Goal: Task Accomplishment & Management: Manage account settings

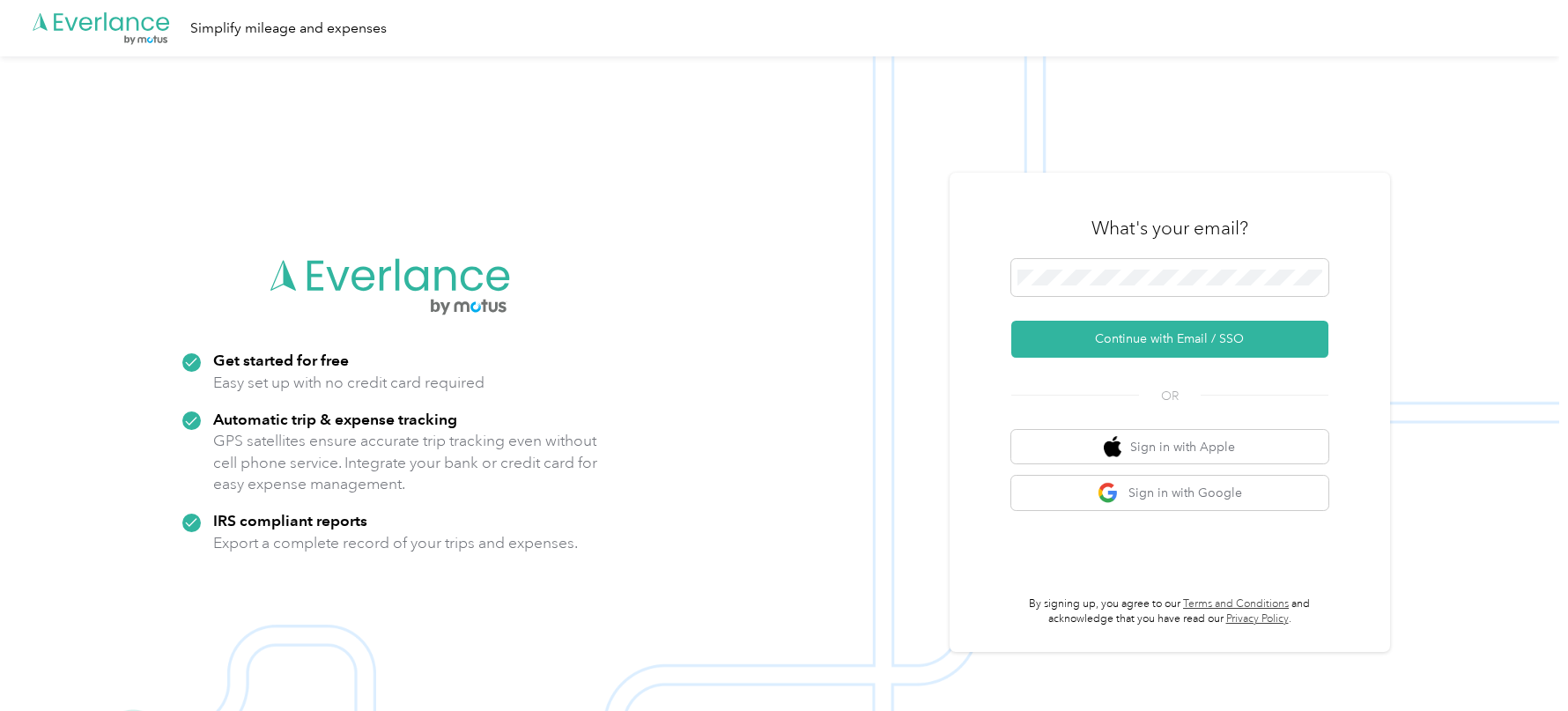
click at [978, 284] on div "What's your email? Continue with Email / SSO OR Sign in with Apple Sign in with…" at bounding box center [1170, 412] width 440 height 480
click at [1074, 324] on button "Continue with Email / SSO" at bounding box center [1170, 340] width 317 height 37
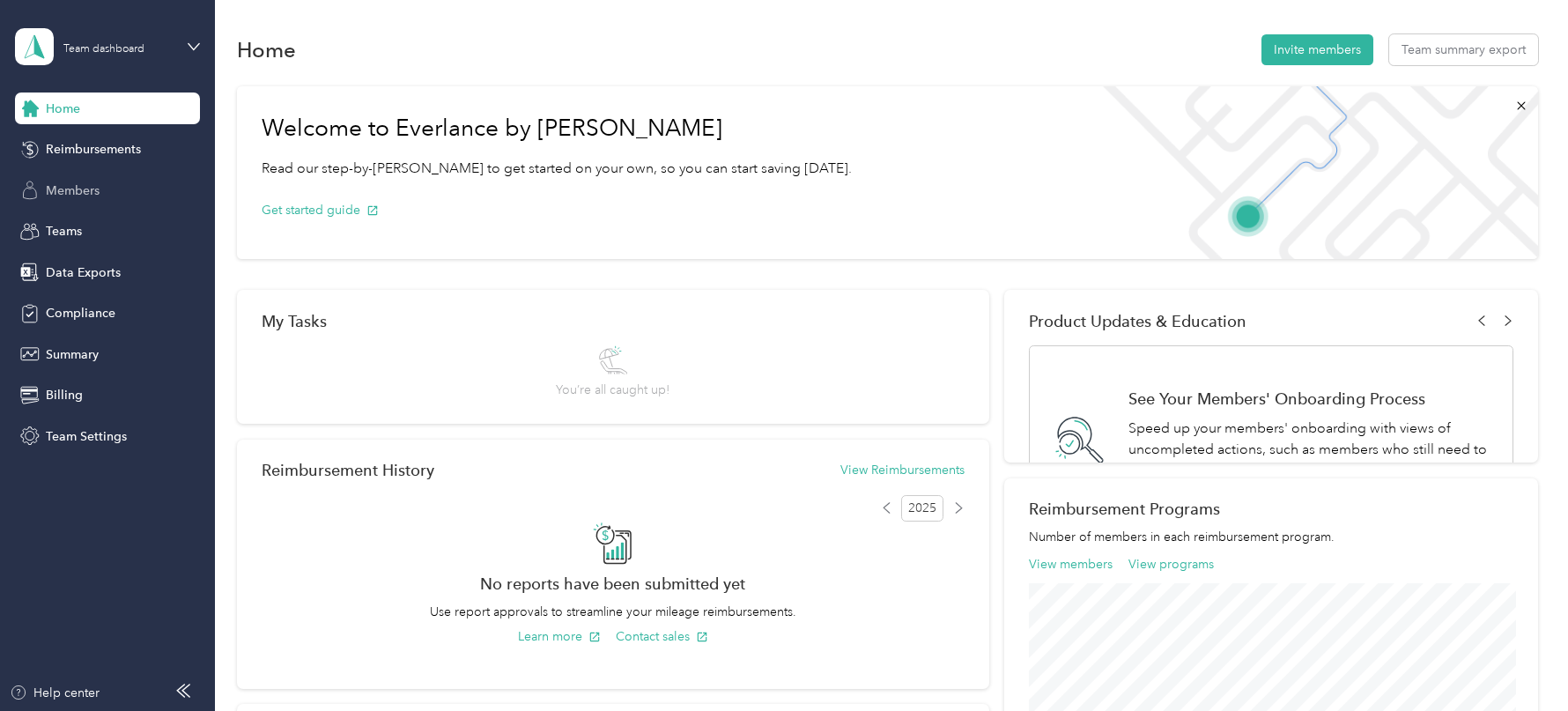
click at [78, 199] on span "Members" at bounding box center [73, 191] width 54 height 19
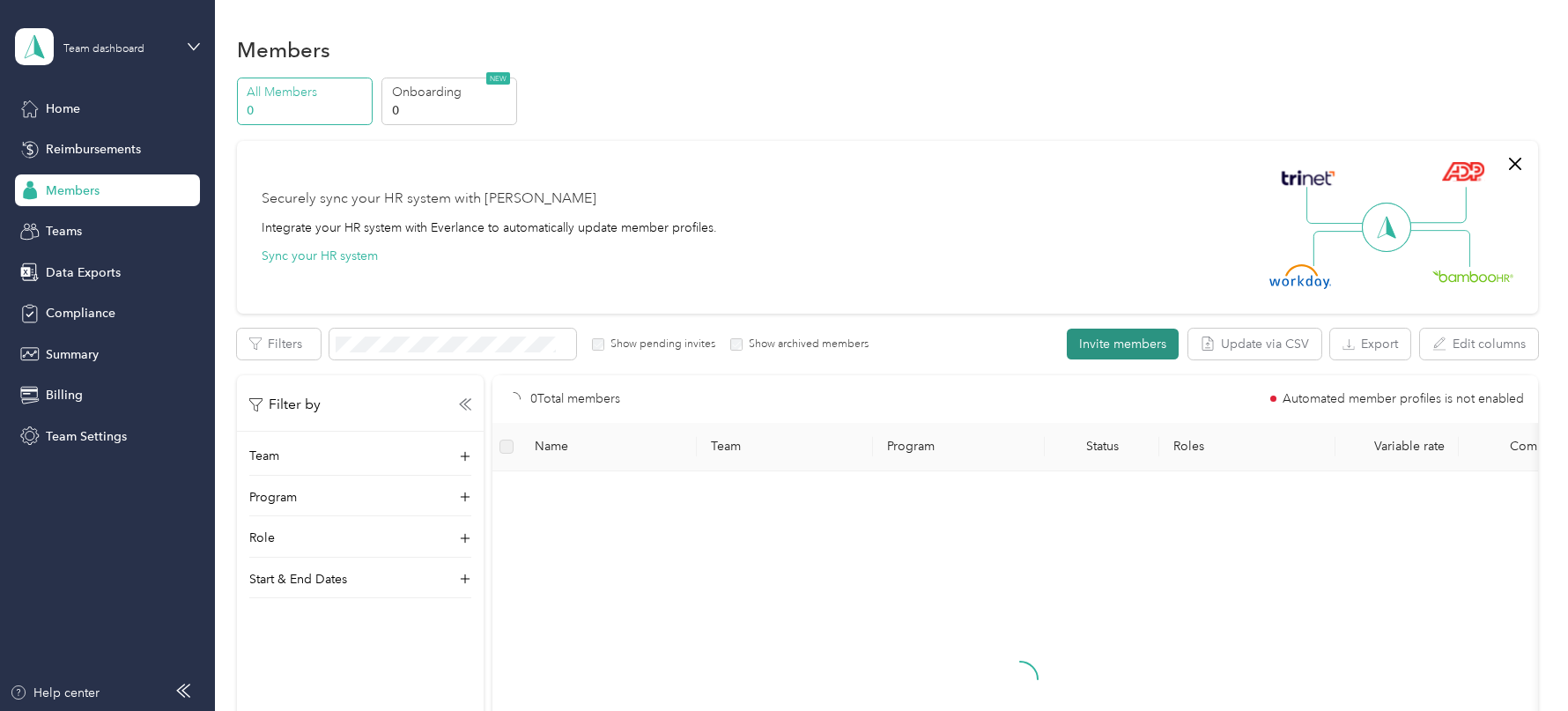
click at [1111, 354] on button "Invite members" at bounding box center [1123, 343] width 112 height 31
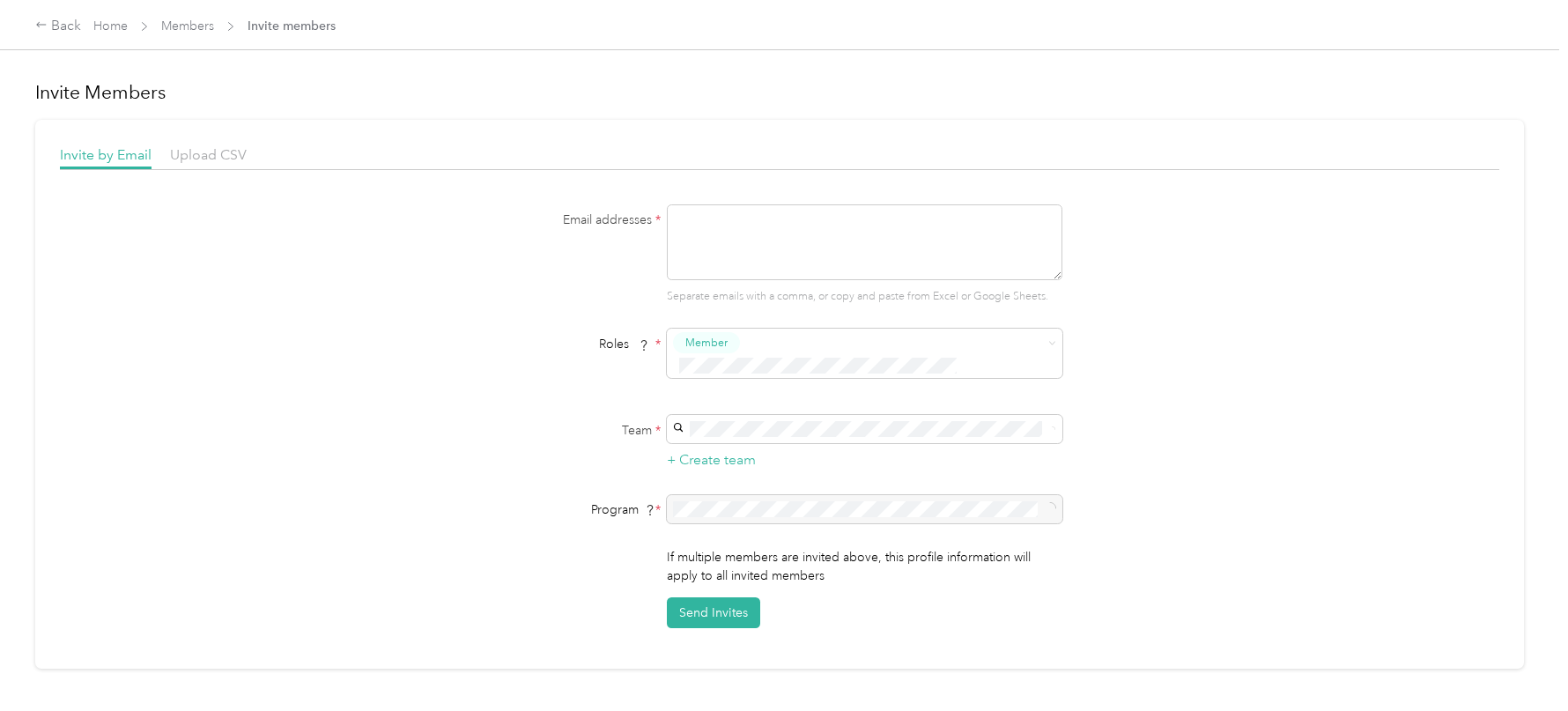
click at [873, 291] on p "Separate emails with a comma, or copy and paste from Excel or Google Sheets." at bounding box center [865, 297] width 395 height 16
click at [855, 262] on textarea at bounding box center [865, 242] width 395 height 76
paste textarea "[PERSON_NAME][EMAIL_ADDRESS][PERSON_NAME][DOMAIN_NAME]"
type textarea "[PERSON_NAME][EMAIL_ADDRESS][PERSON_NAME][DOMAIN_NAME]"
drag, startPoint x: 871, startPoint y: 238, endPoint x: 569, endPoint y: 212, distance: 303.1
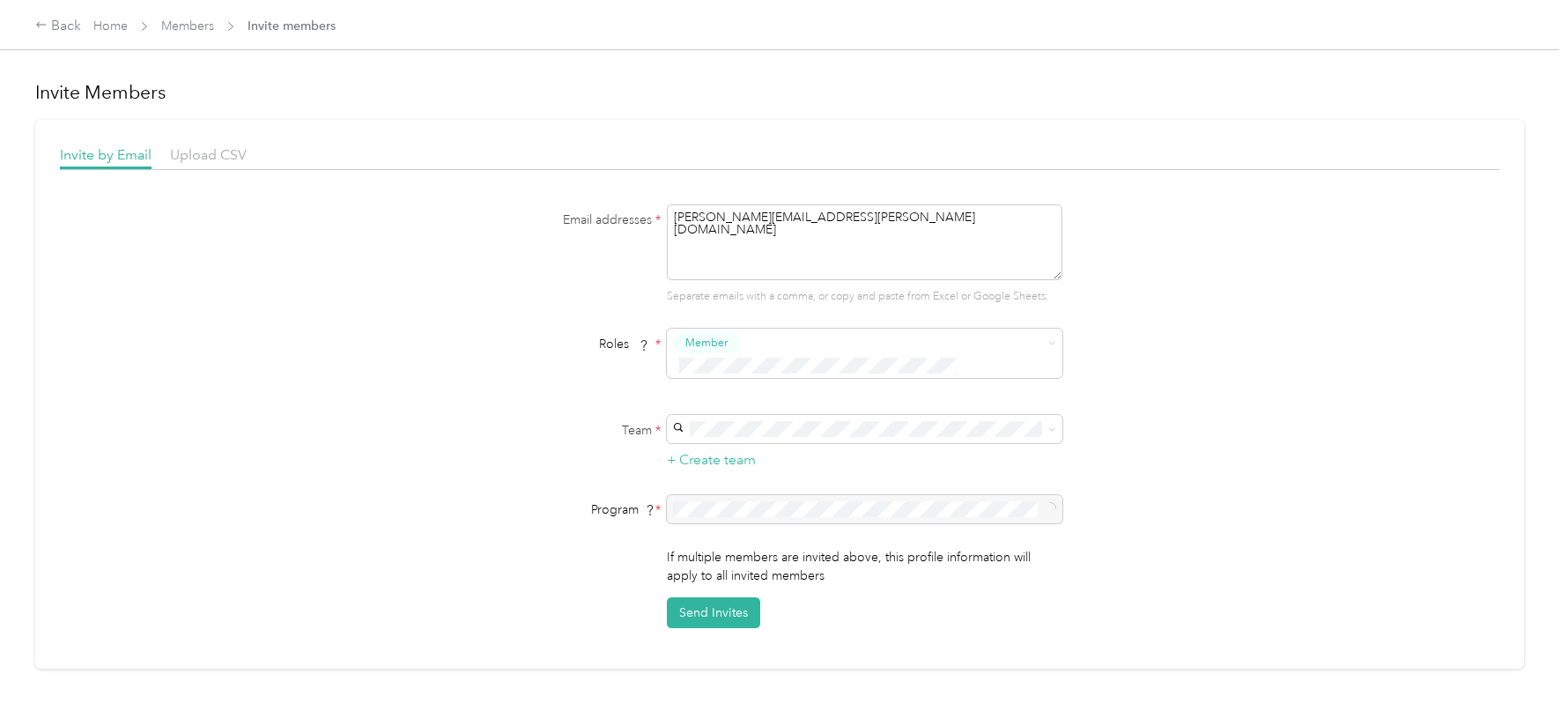
click at [573, 214] on div "Email addresses * [PERSON_NAME][EMAIL_ADDRESS][PERSON_NAME][DOMAIN_NAME] Separa…" at bounding box center [779, 255] width 678 height 101
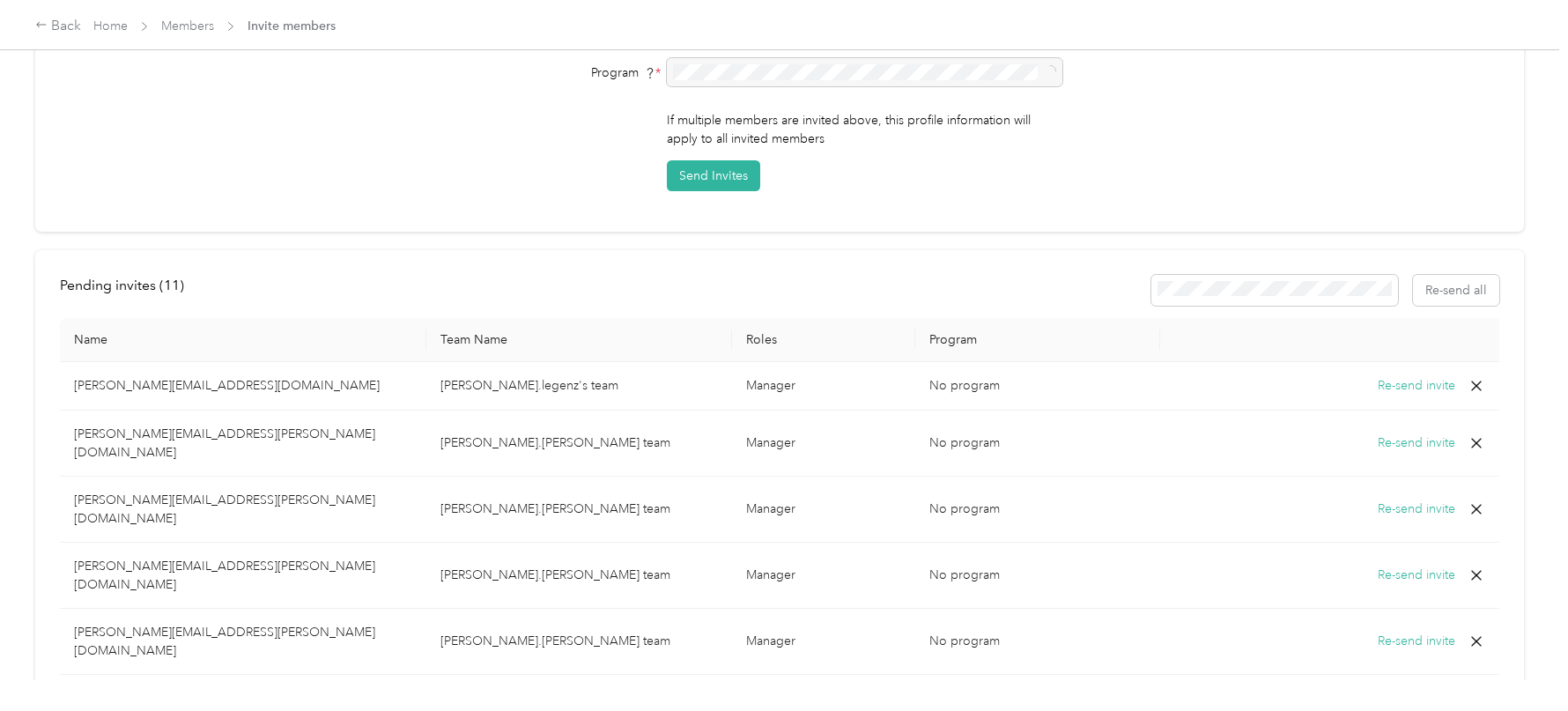
scroll to position [441, 0]
click at [1475, 563] on icon at bounding box center [1477, 571] width 18 height 18
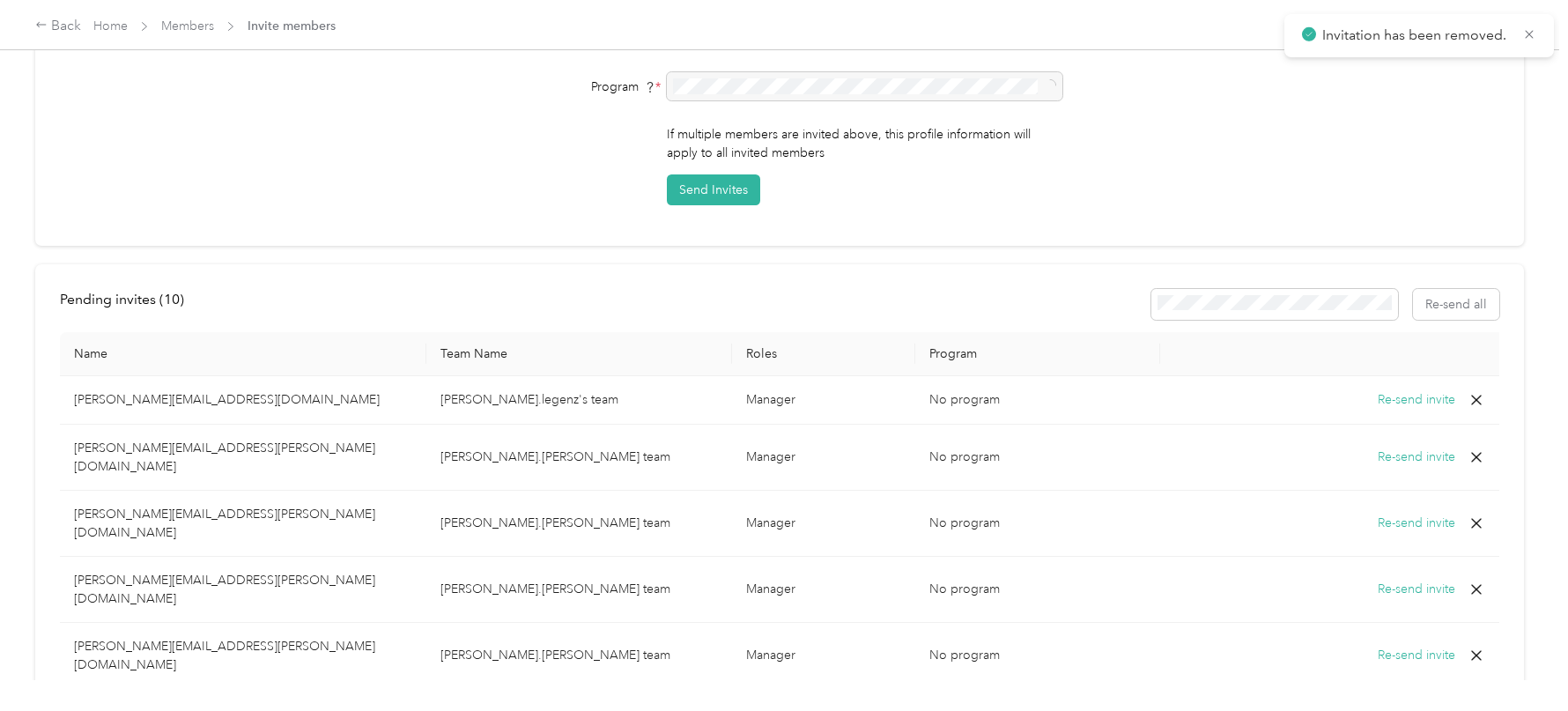
scroll to position [459, 0]
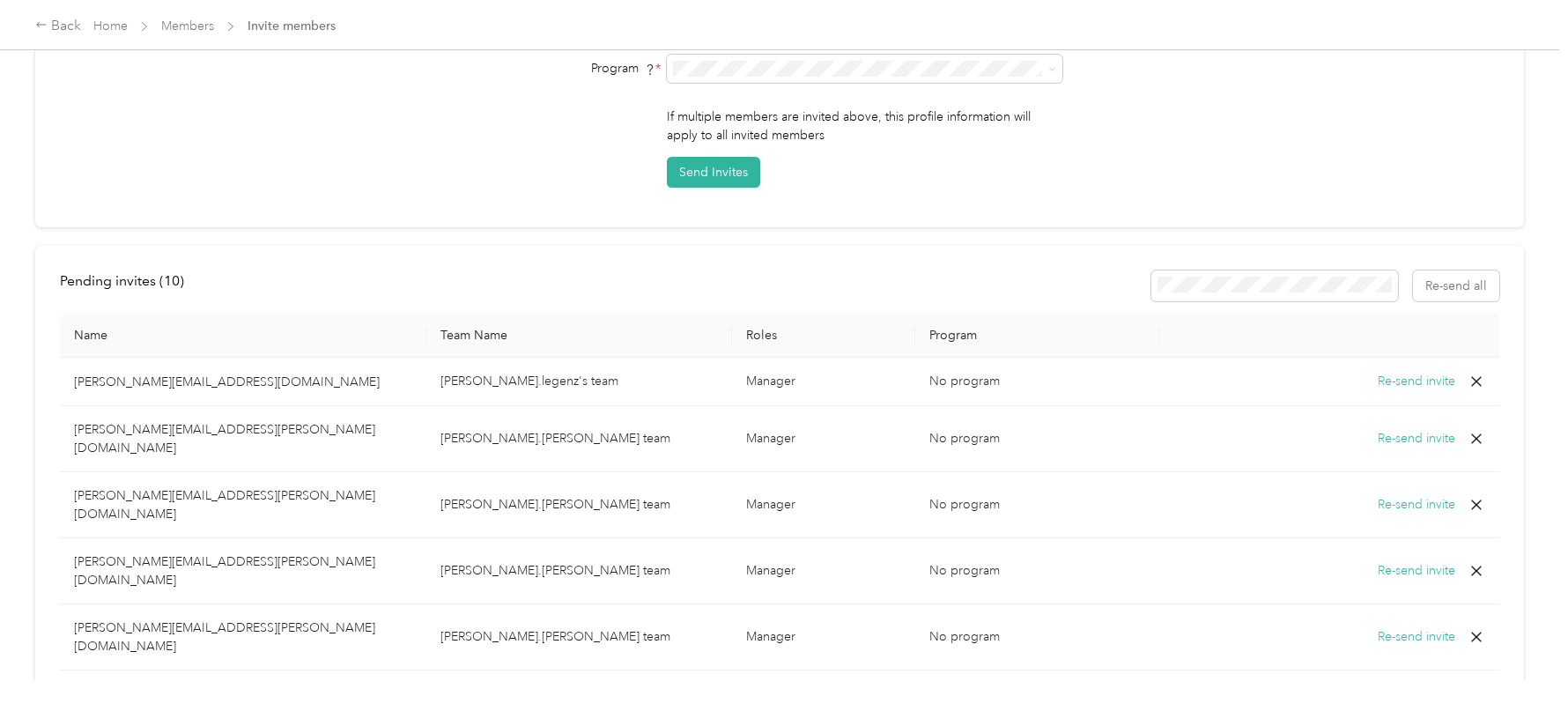
click at [1474, 496] on icon at bounding box center [1477, 505] width 18 height 18
click at [1476, 496] on icon at bounding box center [1477, 505] width 18 height 18
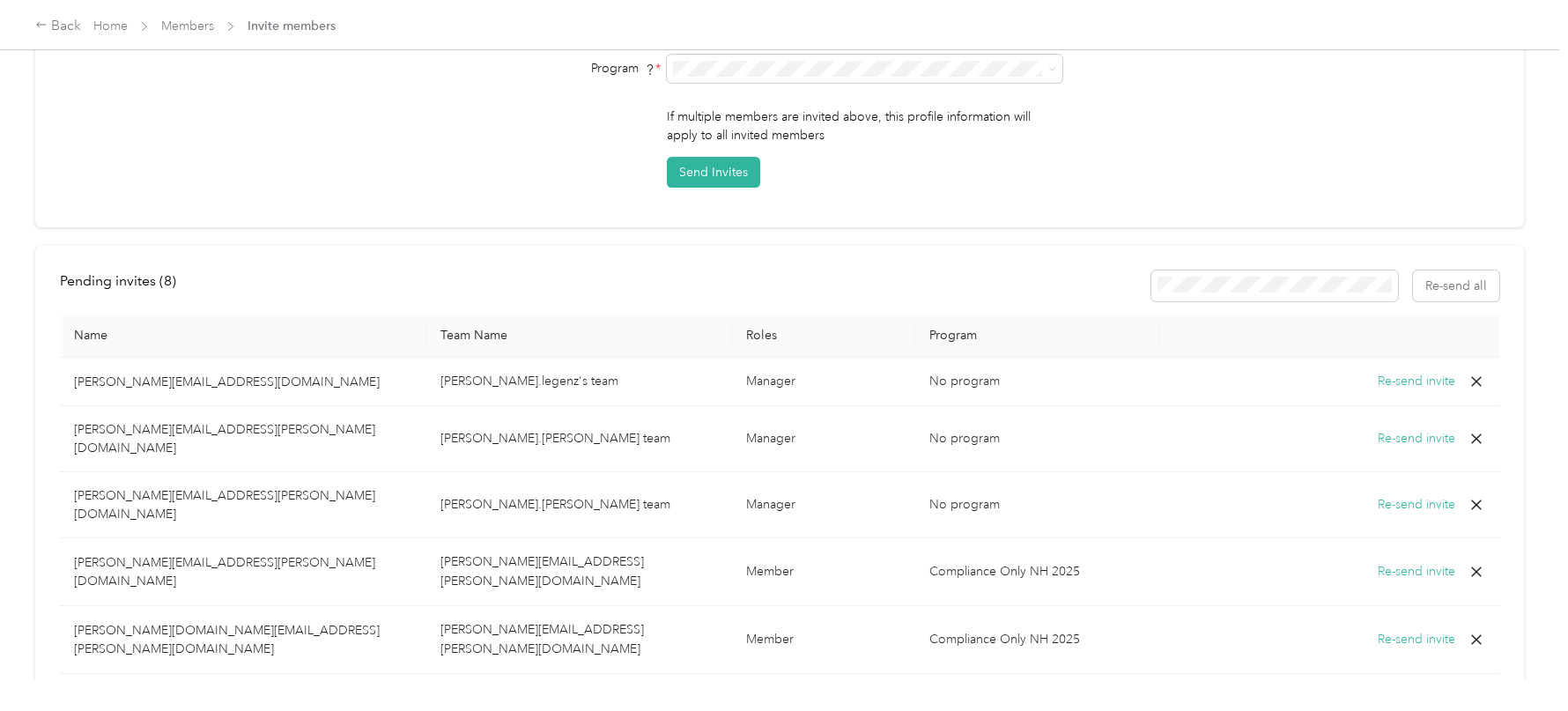
click at [1480, 373] on icon at bounding box center [1477, 382] width 18 height 18
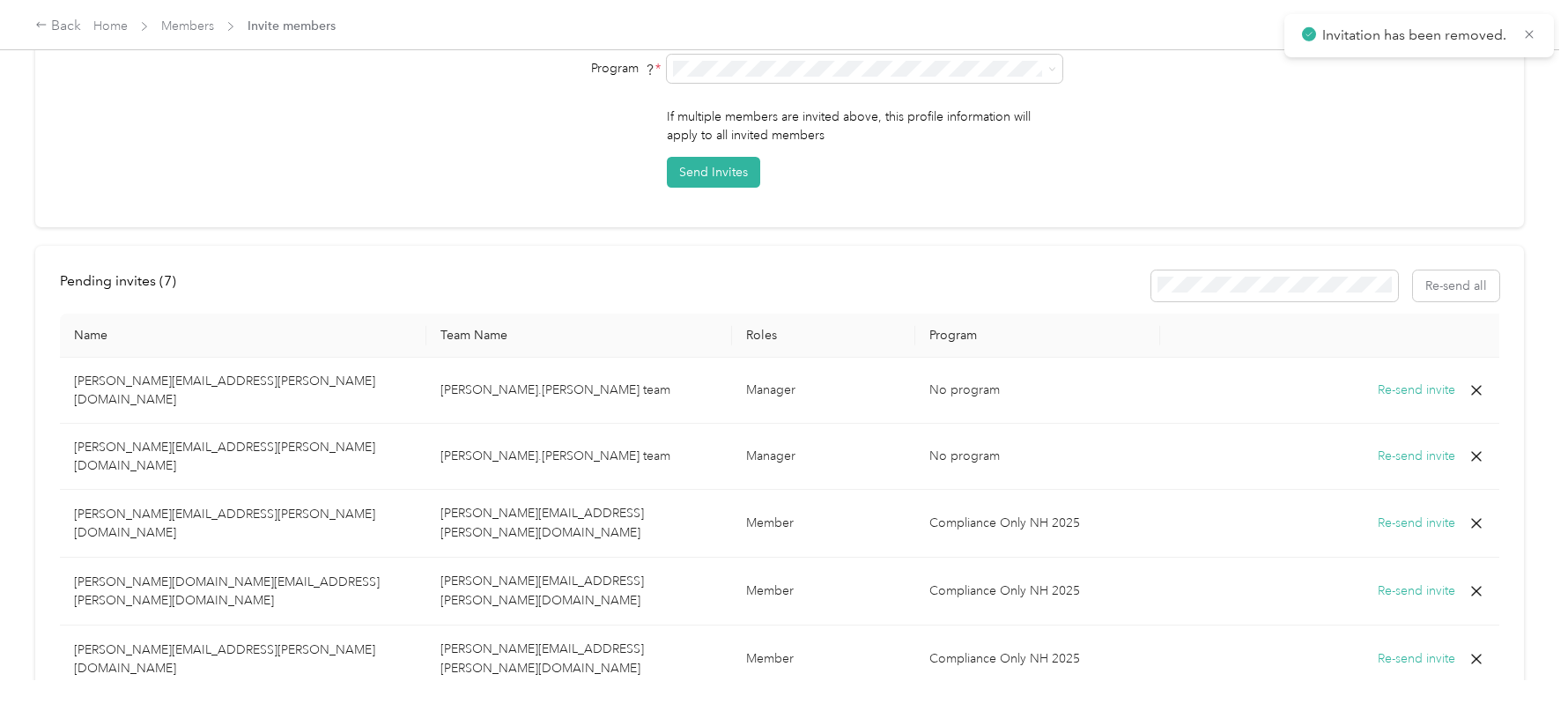
click at [1478, 382] on icon at bounding box center [1477, 390] width 18 height 18
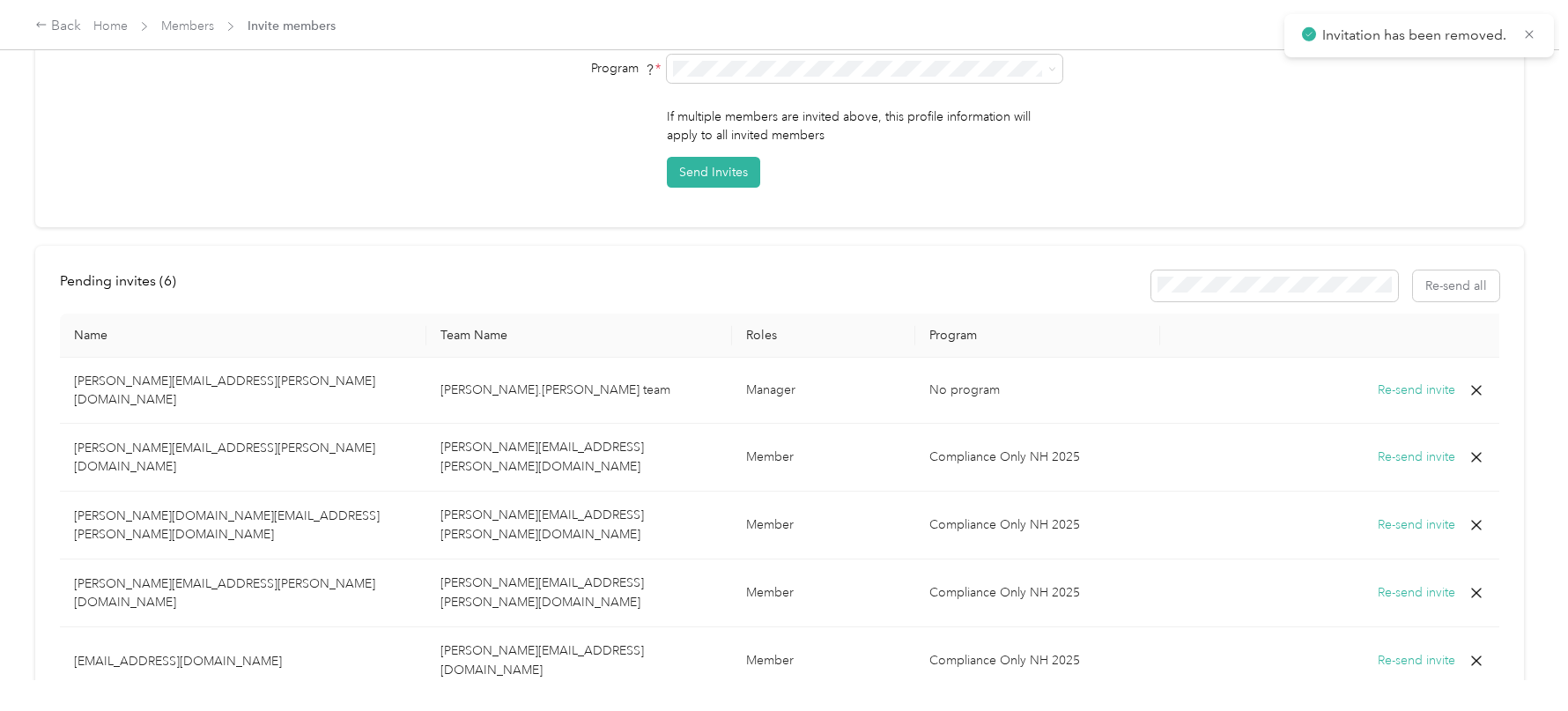
click at [1478, 385] on icon at bounding box center [1476, 390] width 10 height 10
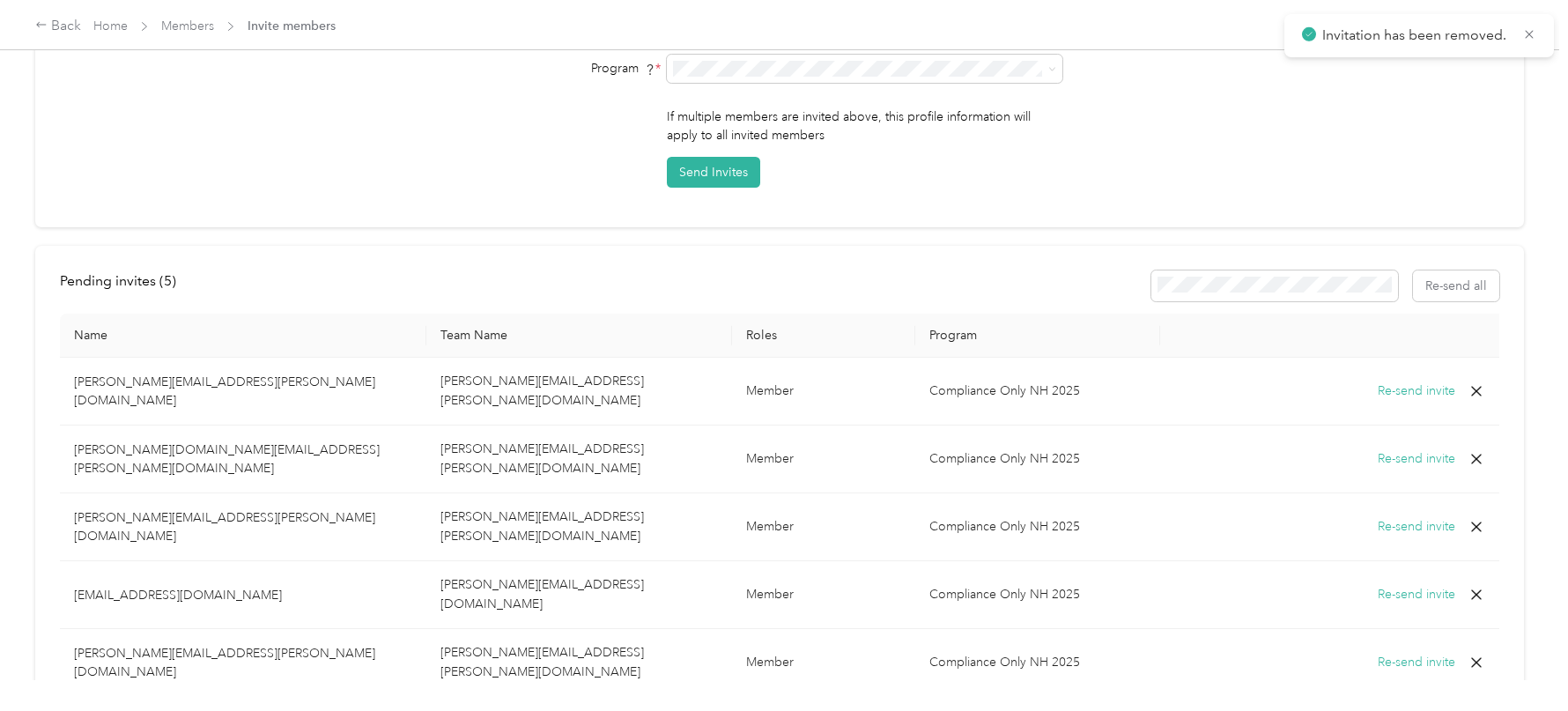
scroll to position [0, 0]
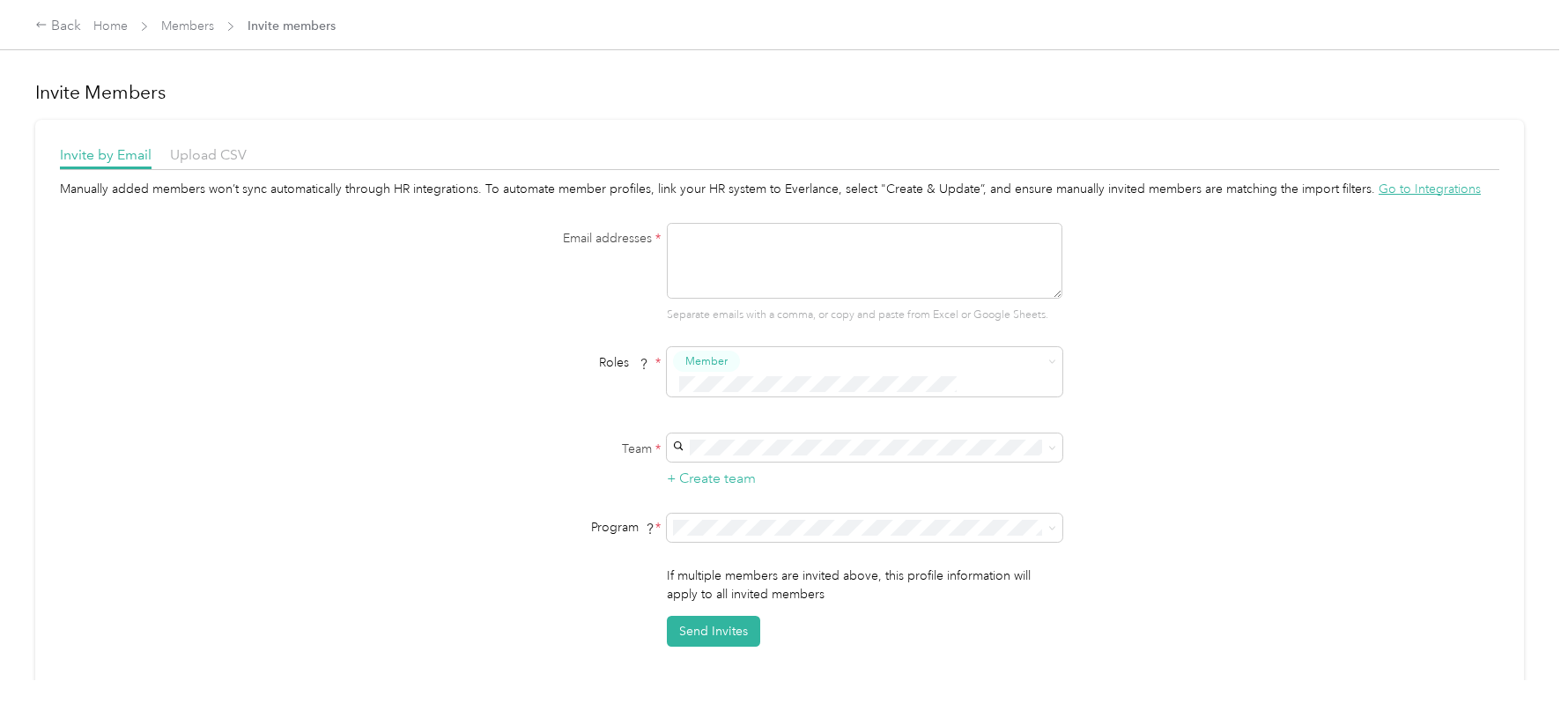
click at [112, 14] on div "Back Home Members Invite members" at bounding box center [784, 24] width 1568 height 49
click at [204, 170] on div at bounding box center [779, 174] width 1439 height 9
click at [102, 33] on link "Home" at bounding box center [110, 26] width 35 height 15
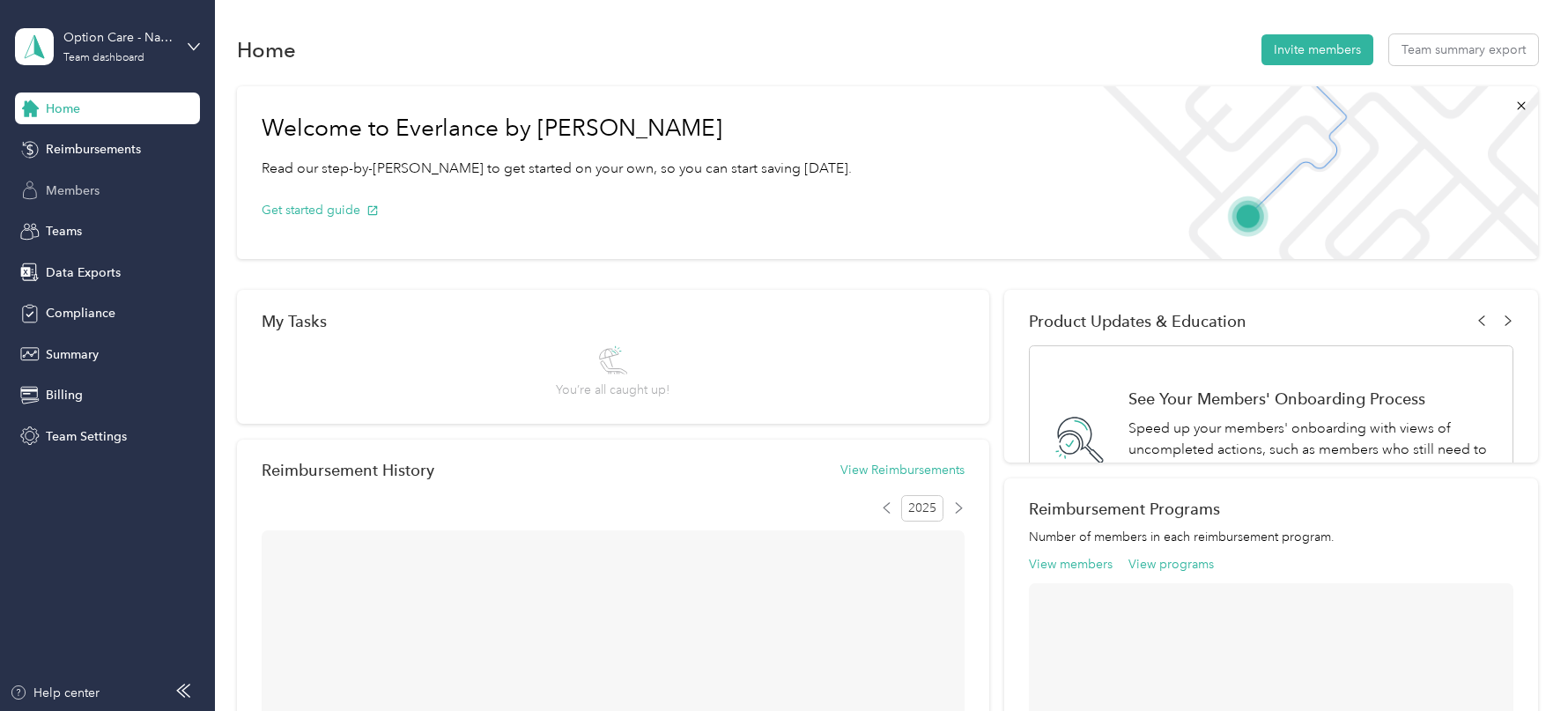
click at [82, 194] on span "Members" at bounding box center [73, 191] width 54 height 19
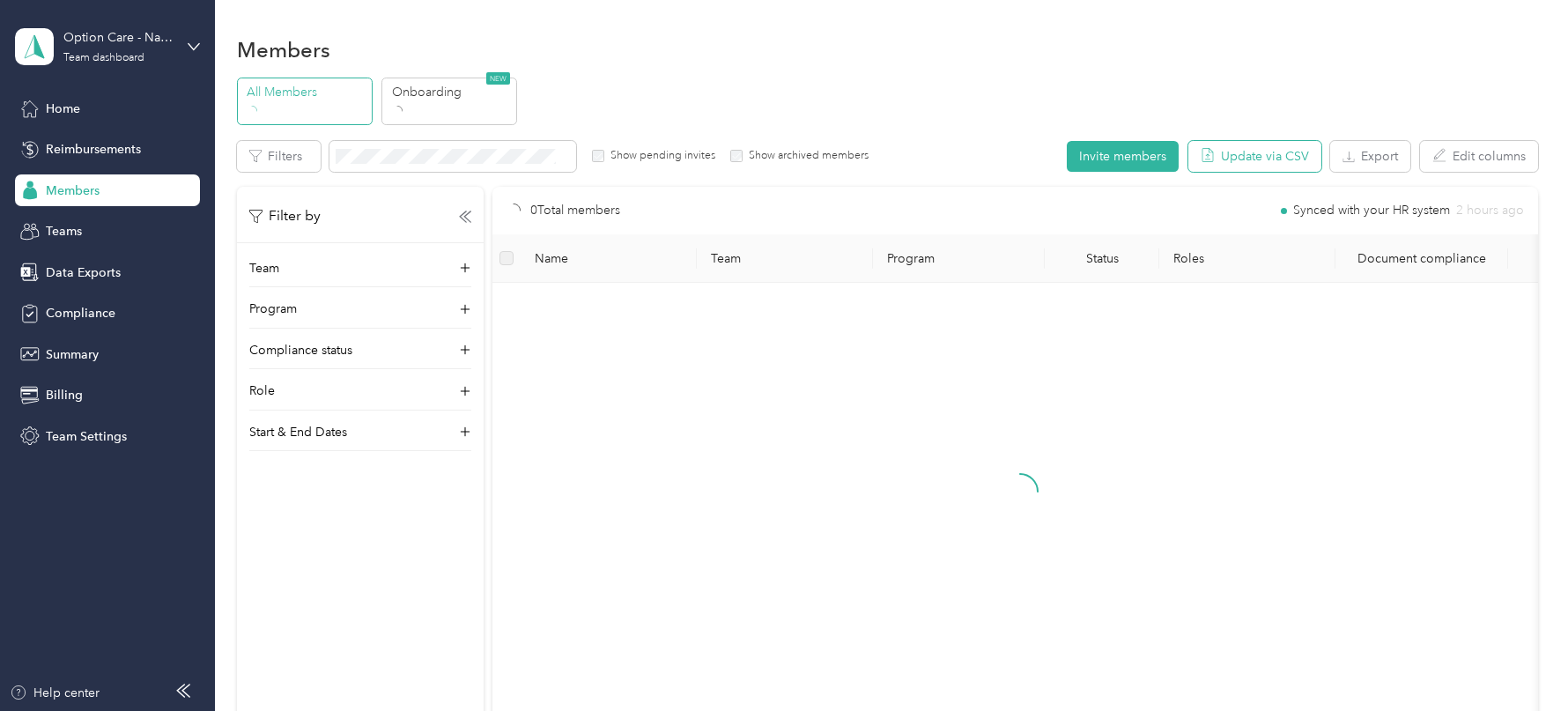
click at [1286, 149] on button "Update via CSV" at bounding box center [1255, 156] width 133 height 31
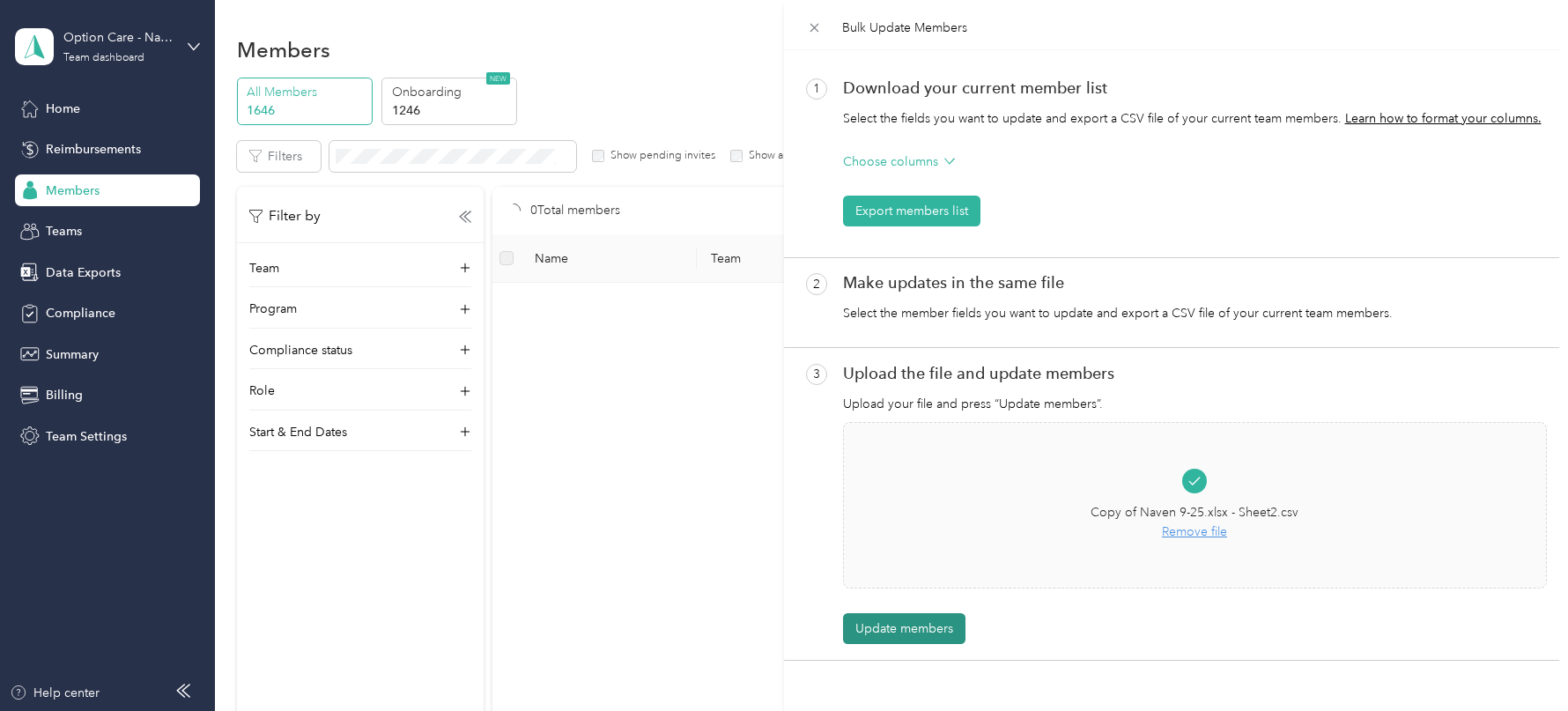
click at [893, 628] on button "Update members" at bounding box center [904, 628] width 122 height 31
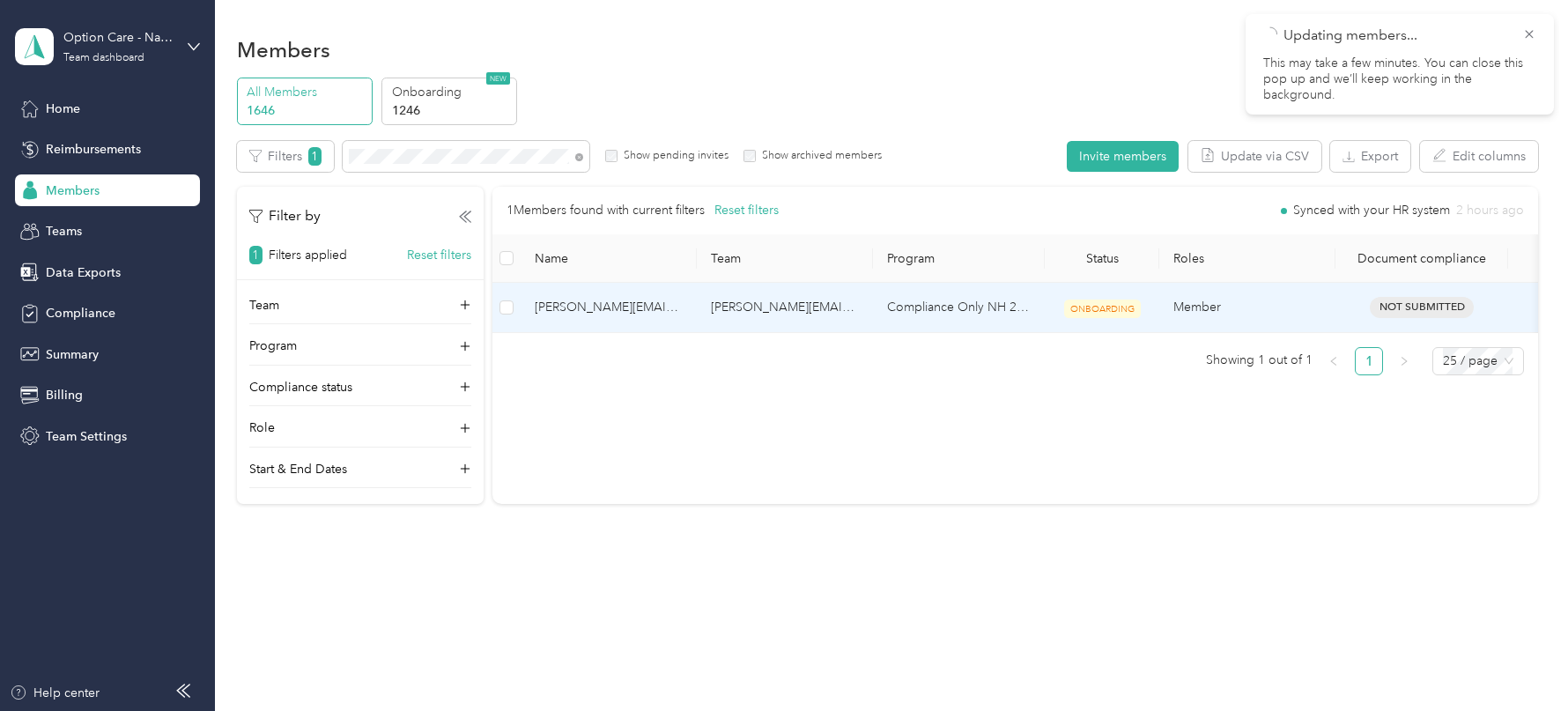
click at [702, 316] on td "[PERSON_NAME][EMAIL_ADDRESS][PERSON_NAME][DOMAIN_NAME]" at bounding box center [784, 307] width 176 height 49
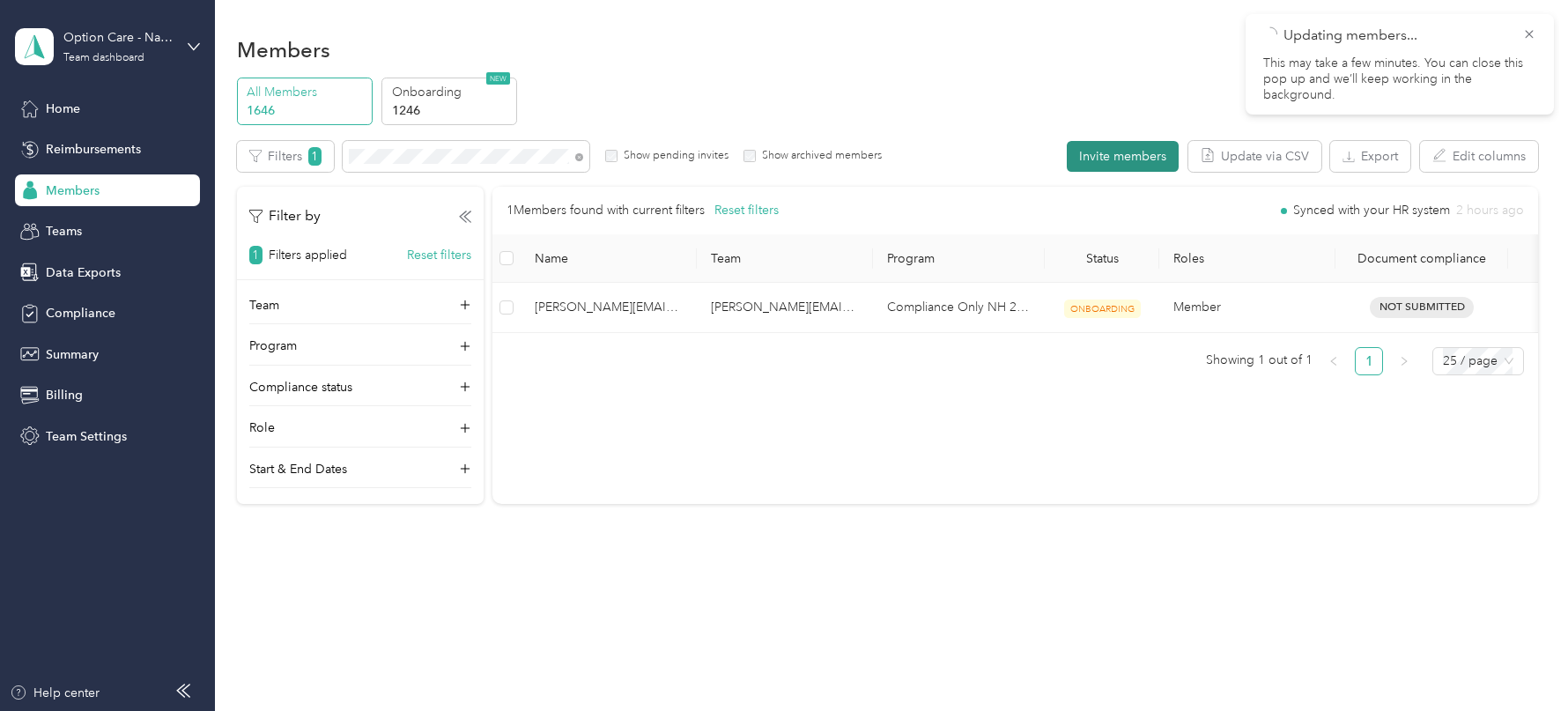
click at [1108, 150] on button "Invite members" at bounding box center [1123, 156] width 112 height 31
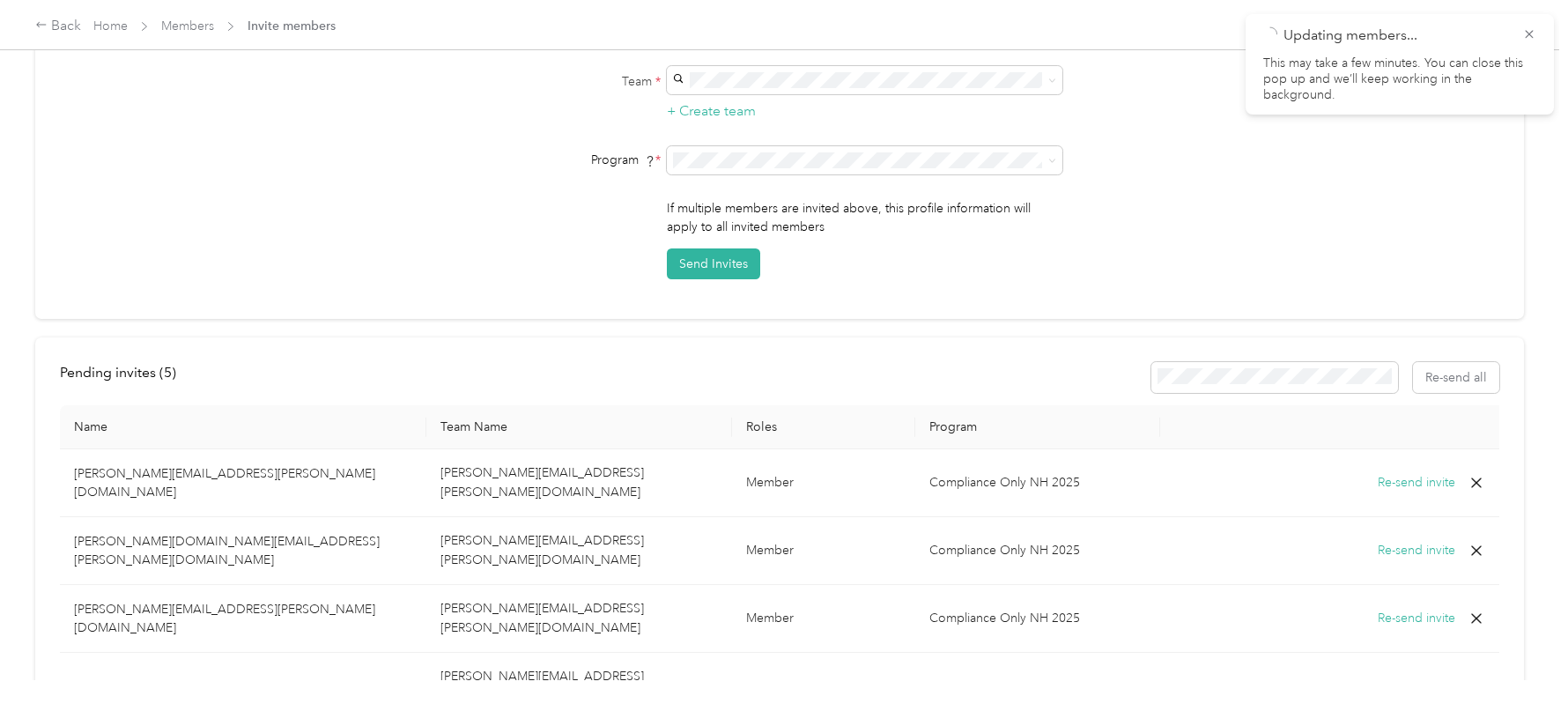
scroll to position [490, 0]
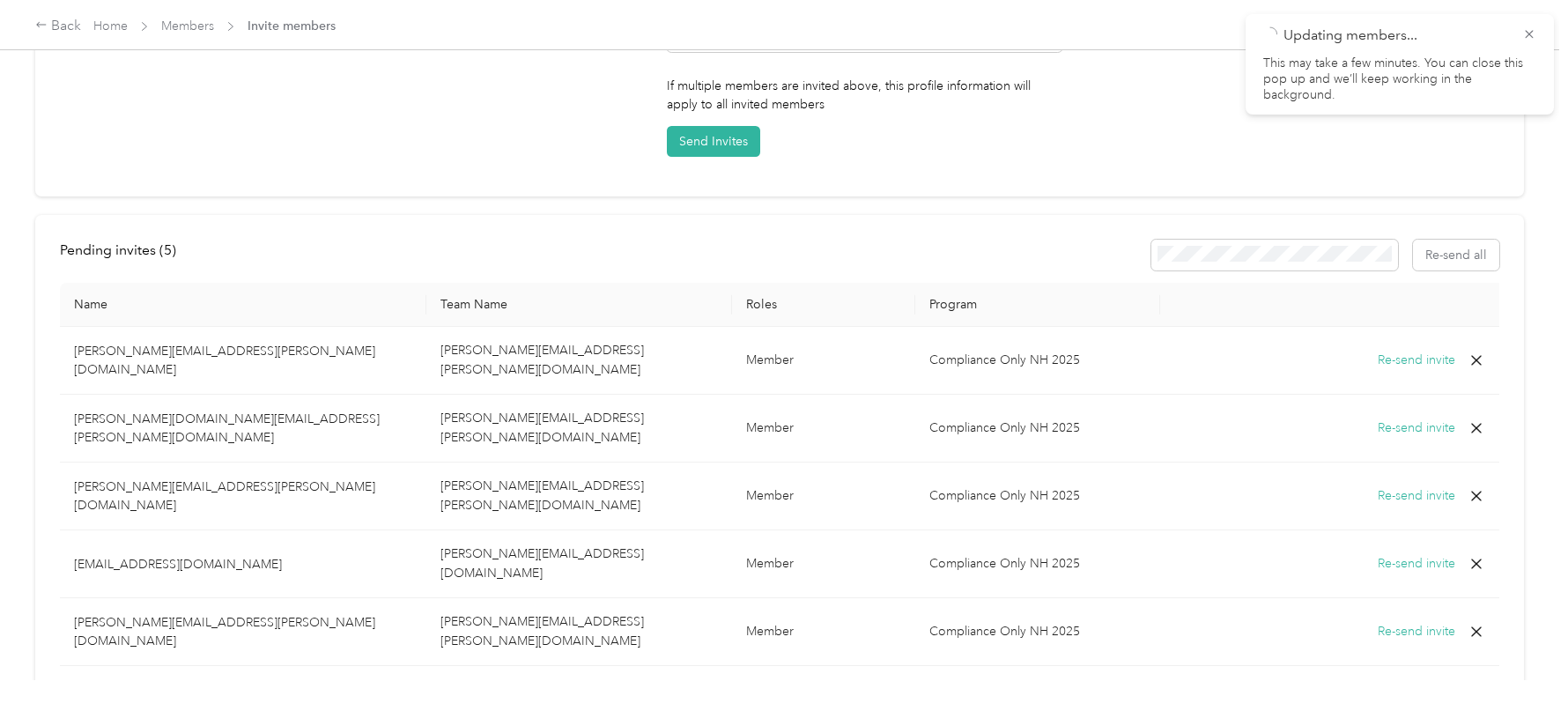
click at [1474, 356] on icon at bounding box center [1476, 360] width 10 height 10
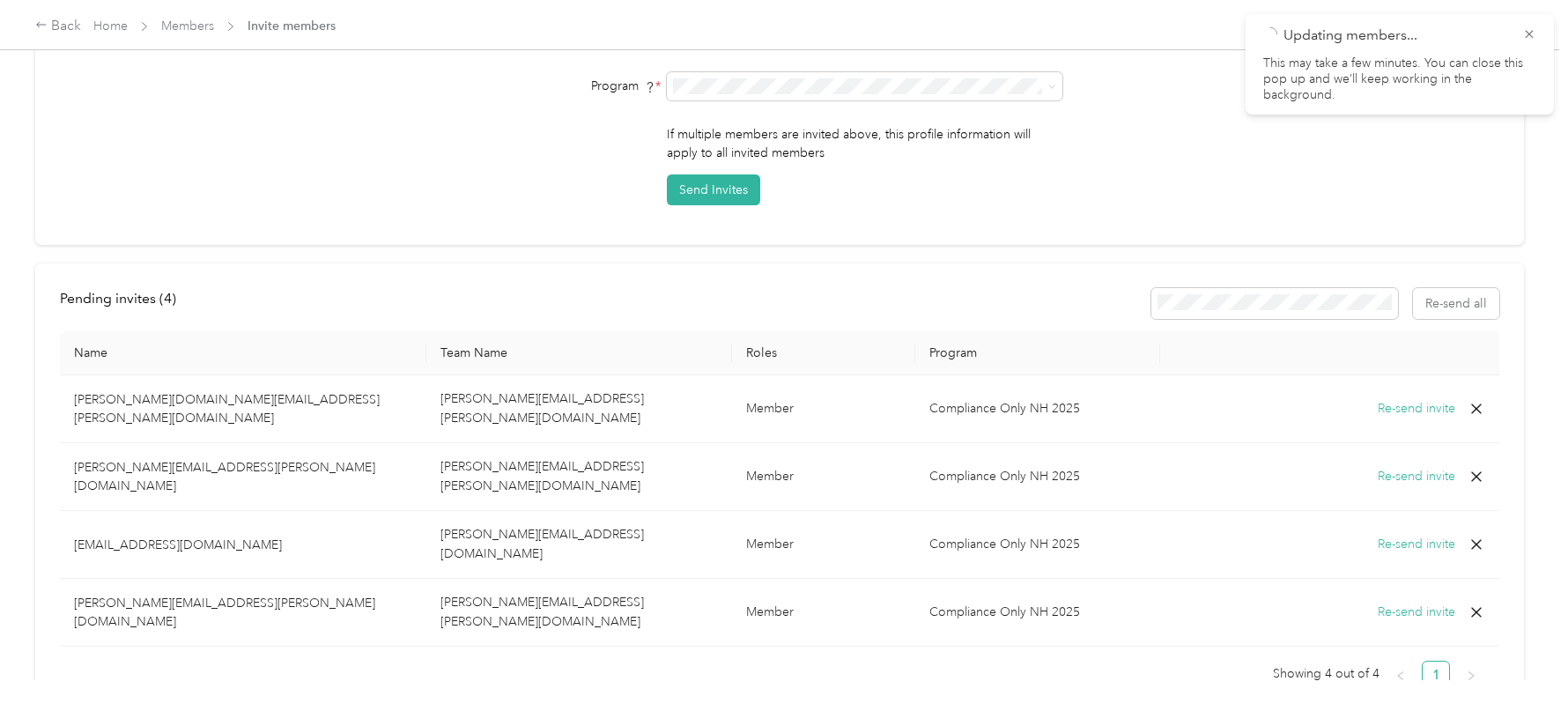
scroll to position [0, 0]
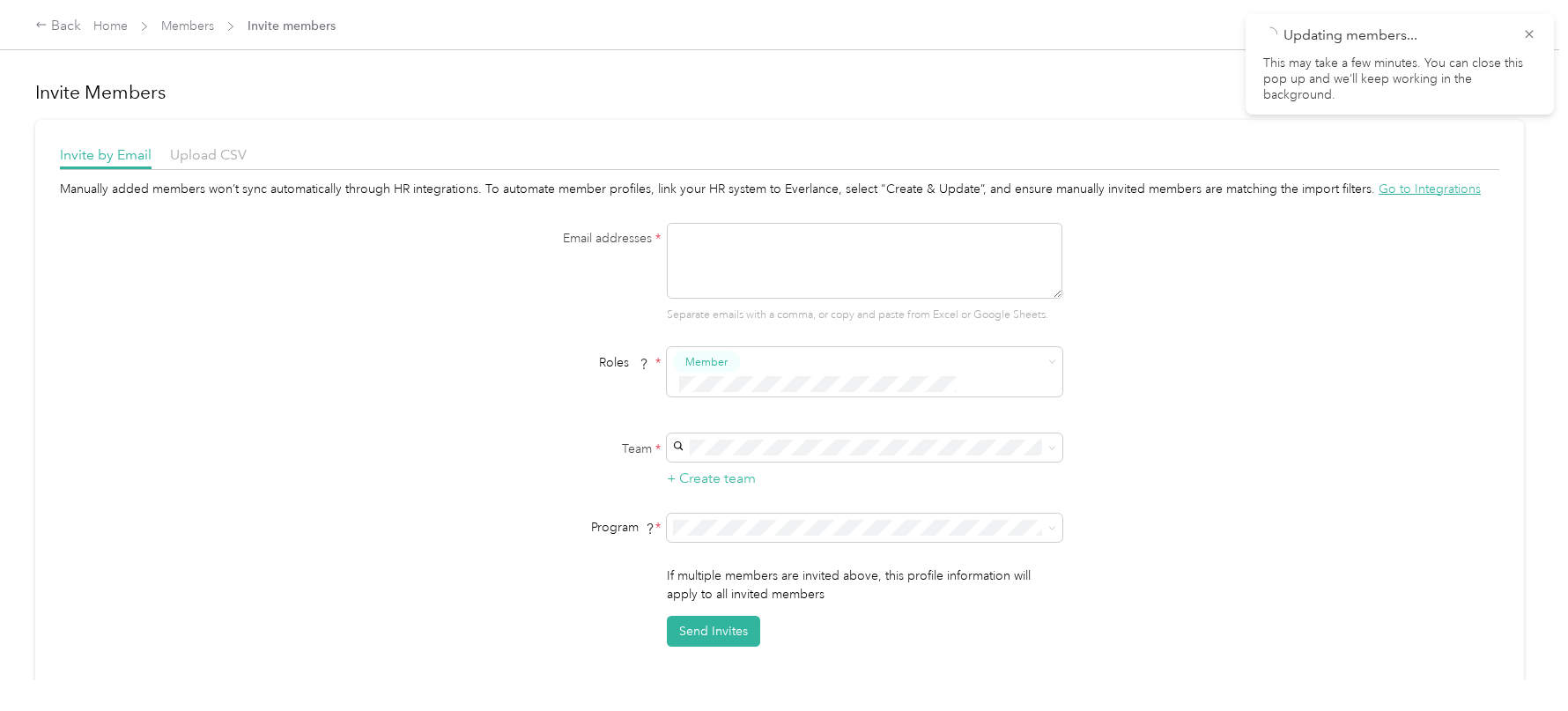
click at [205, 35] on span "Members" at bounding box center [187, 26] width 53 height 19
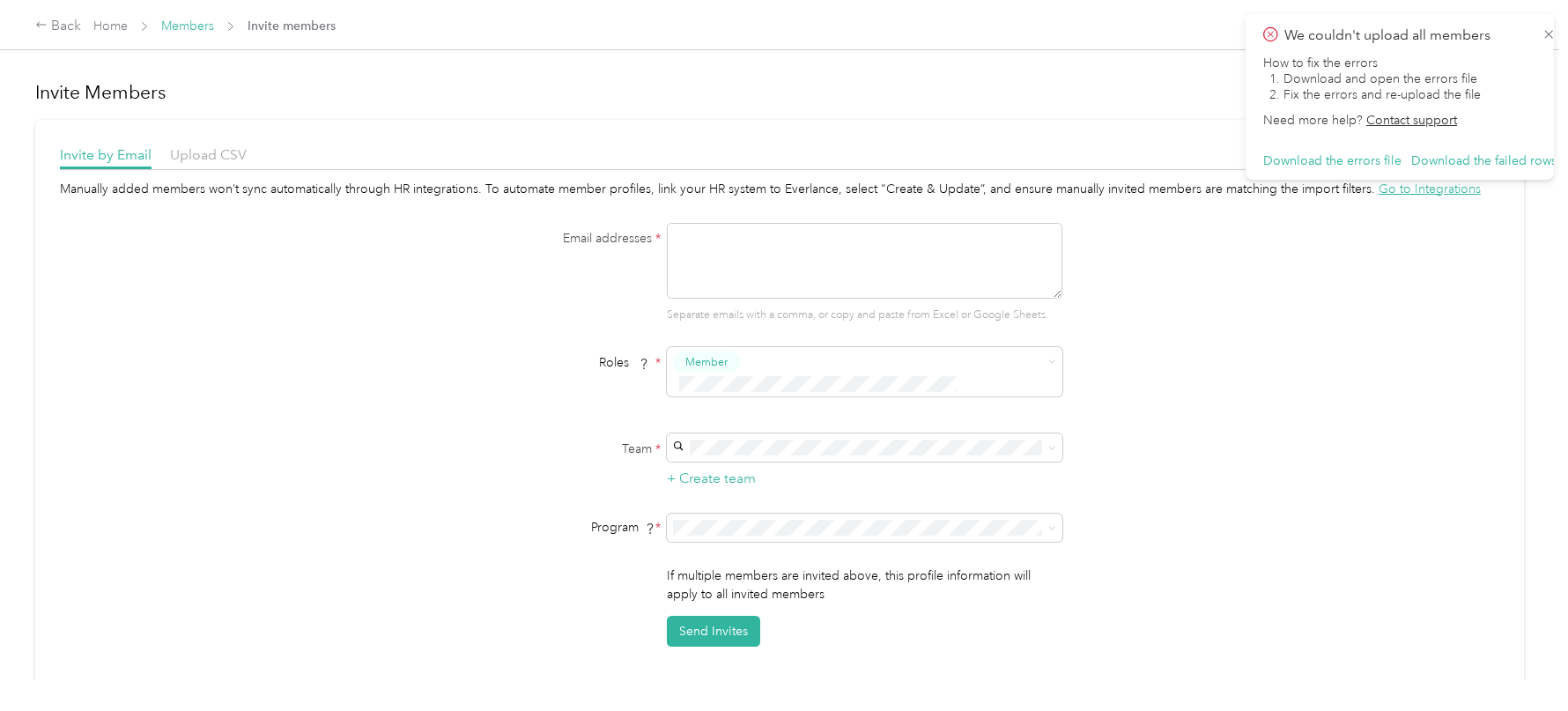
click at [187, 25] on link "Members" at bounding box center [187, 26] width 53 height 15
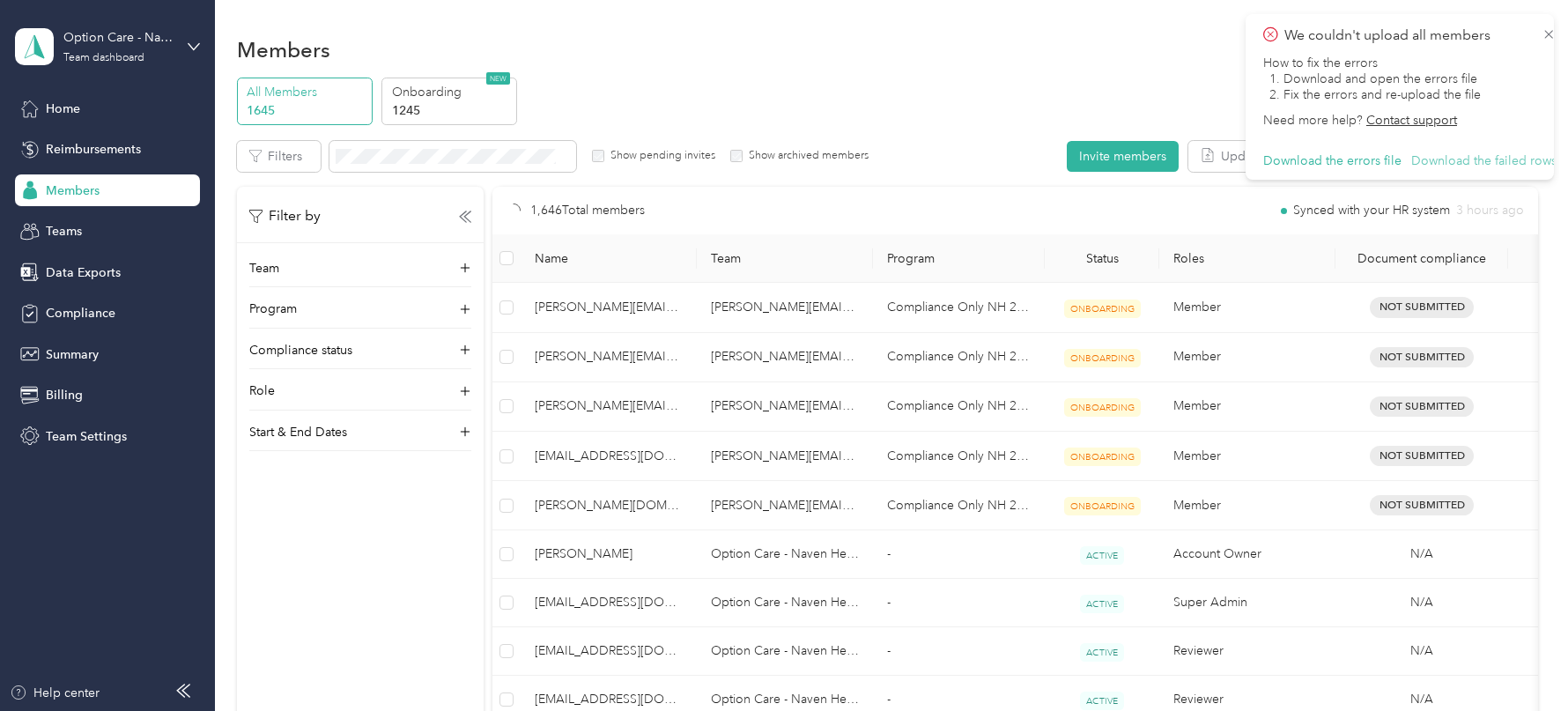
click at [1499, 157] on button "Download the failed rows" at bounding box center [1484, 160] width 146 height 16
click at [1542, 27] on icon at bounding box center [1548, 34] width 14 height 16
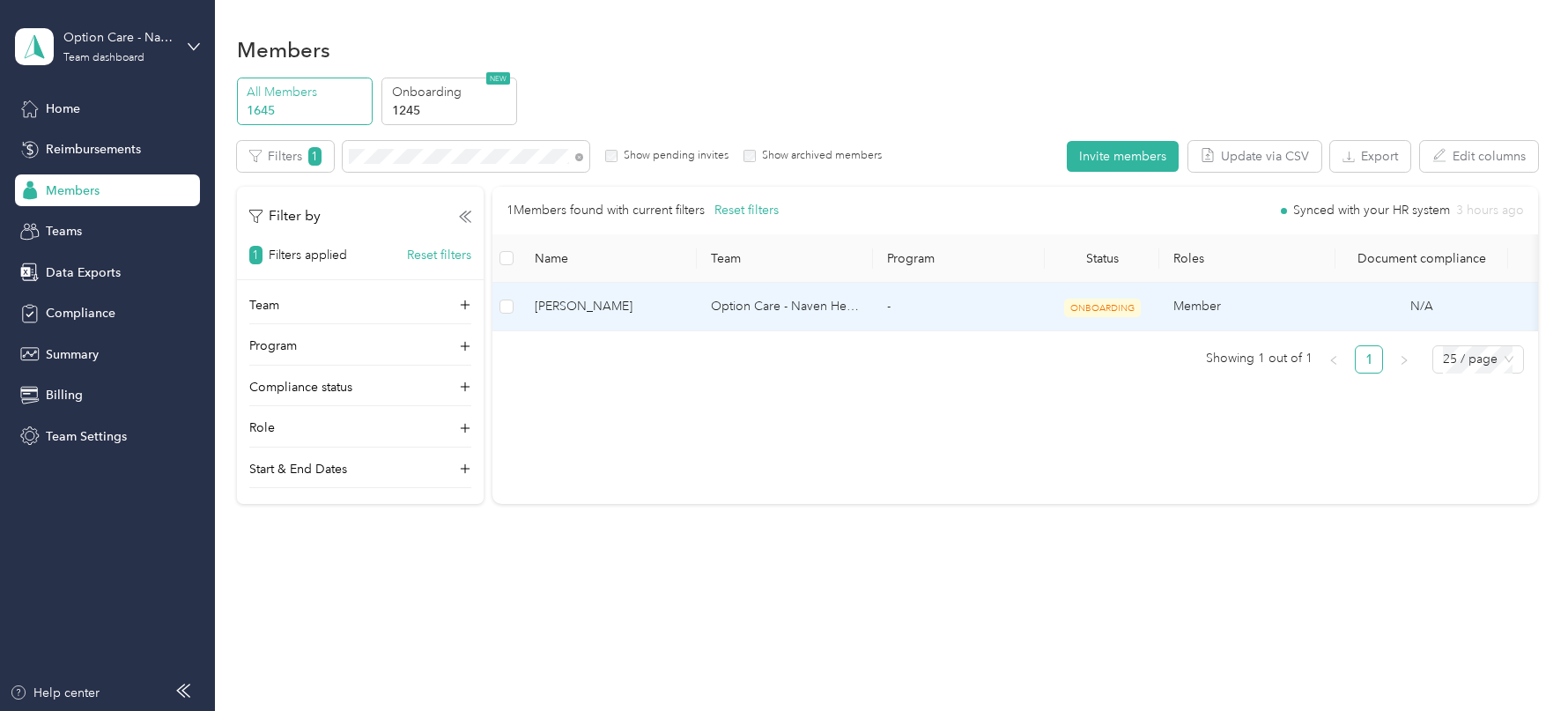
click at [928, 315] on td "-" at bounding box center [959, 307] width 172 height 49
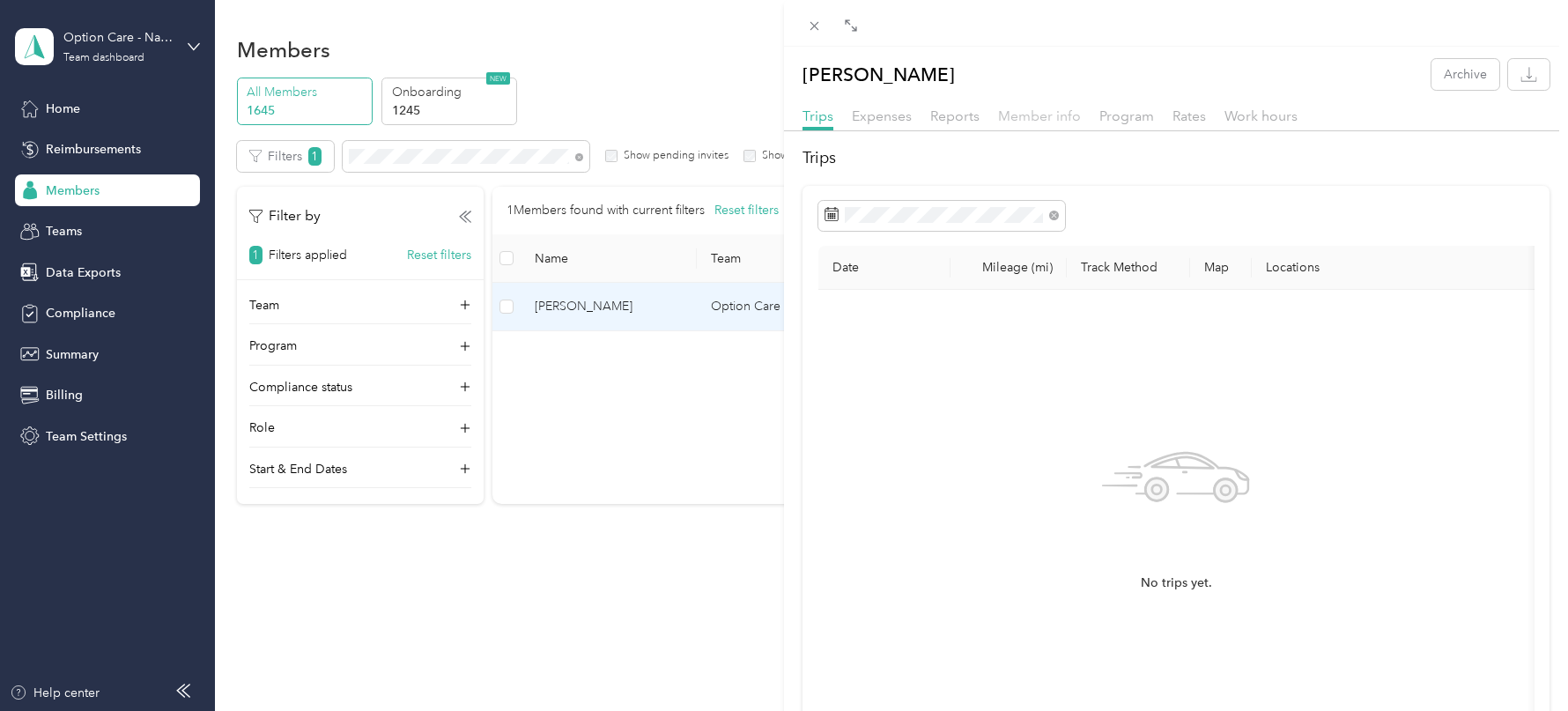
click at [1068, 118] on span "Member info" at bounding box center [1039, 116] width 83 height 17
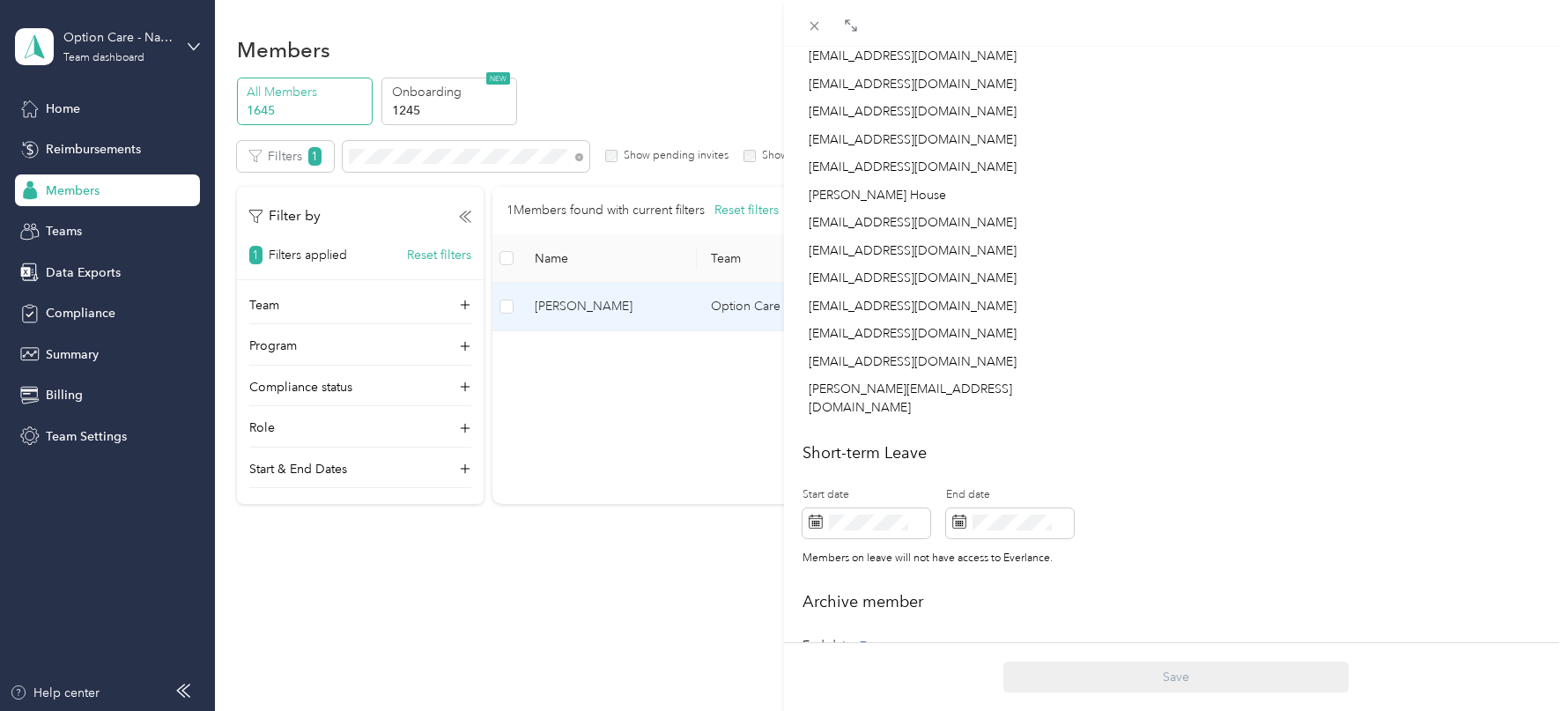
scroll to position [899, 0]
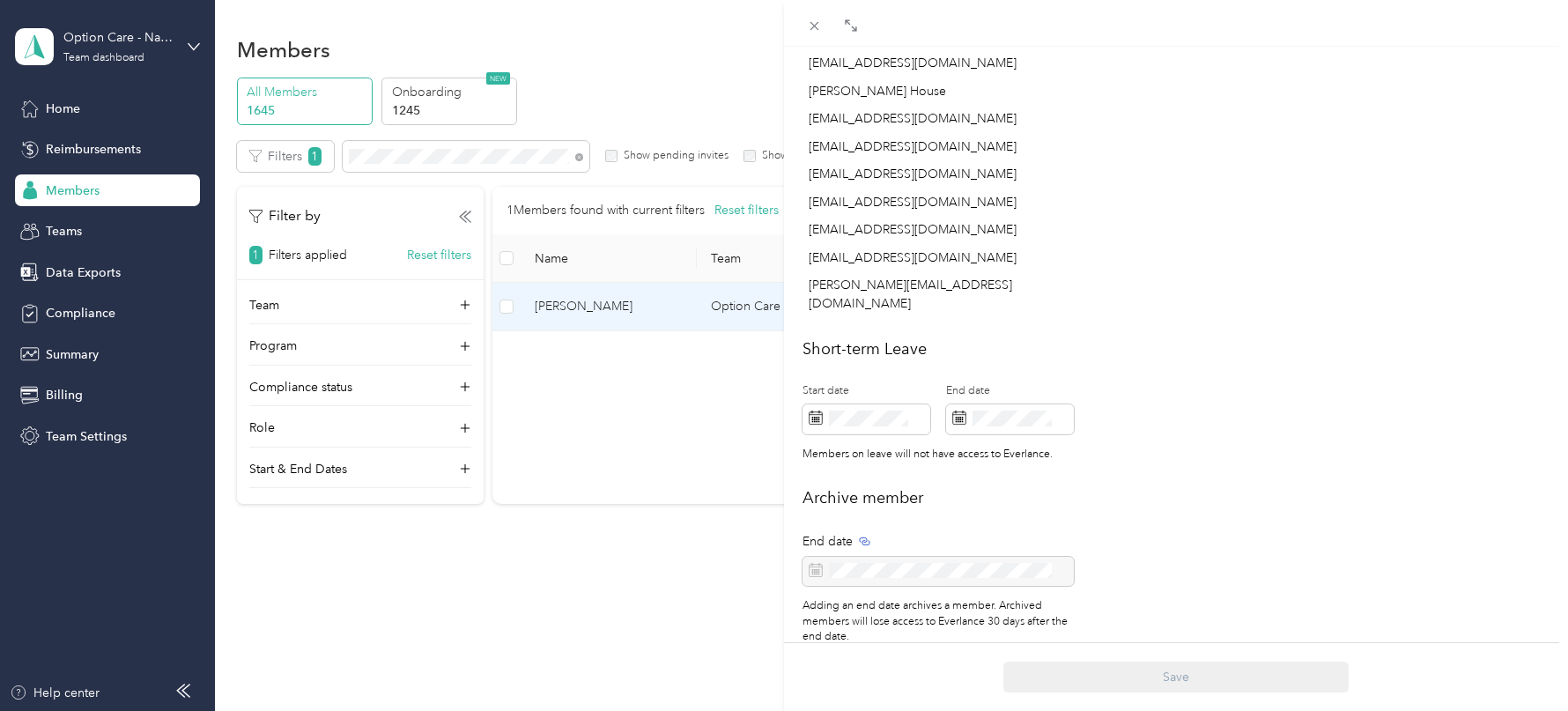
click at [682, 105] on div "[PERSON_NAME] Archive Trips Expenses Reports Member info Program Rates Work hou…" at bounding box center [784, 356] width 1568 height 711
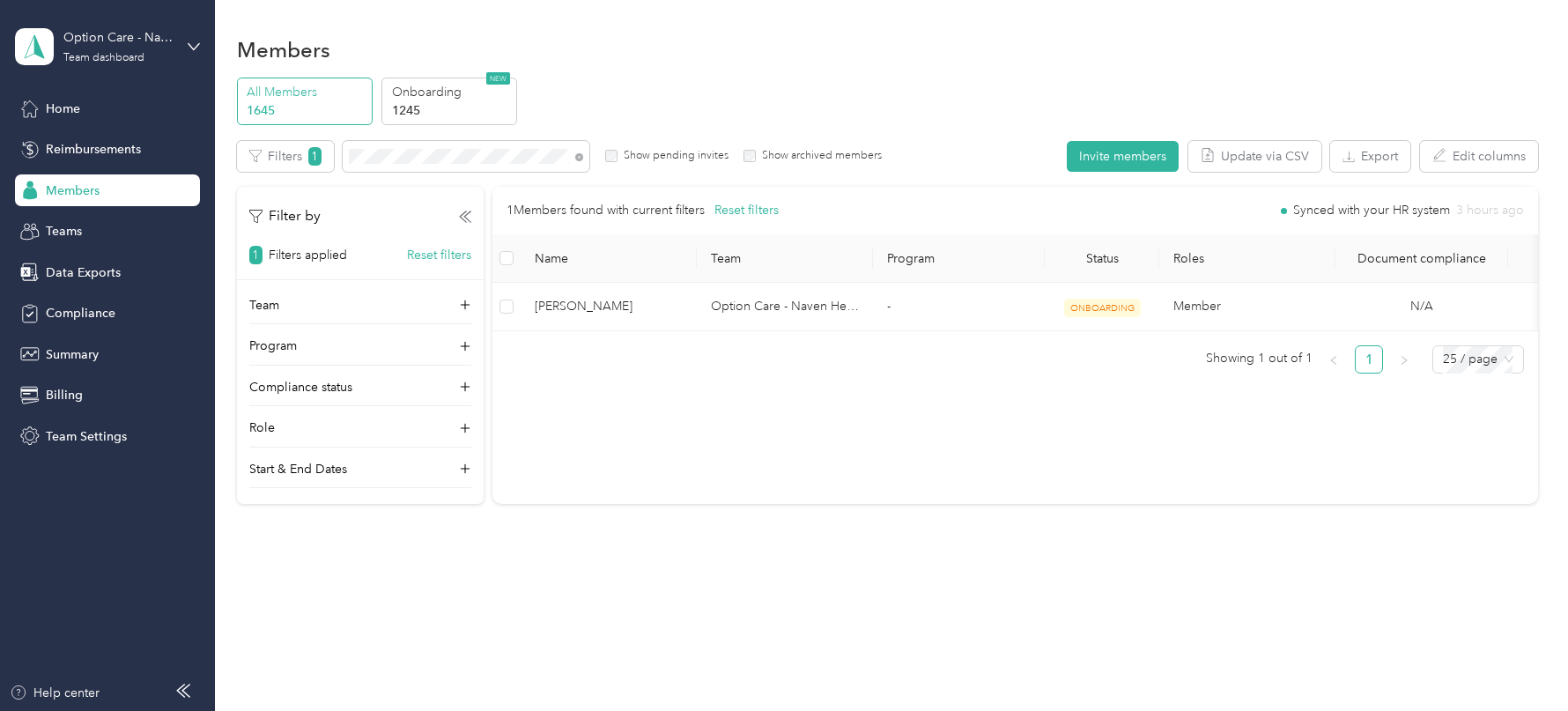
scroll to position [492, 0]
click at [1278, 160] on button "Update via CSV" at bounding box center [1255, 156] width 133 height 31
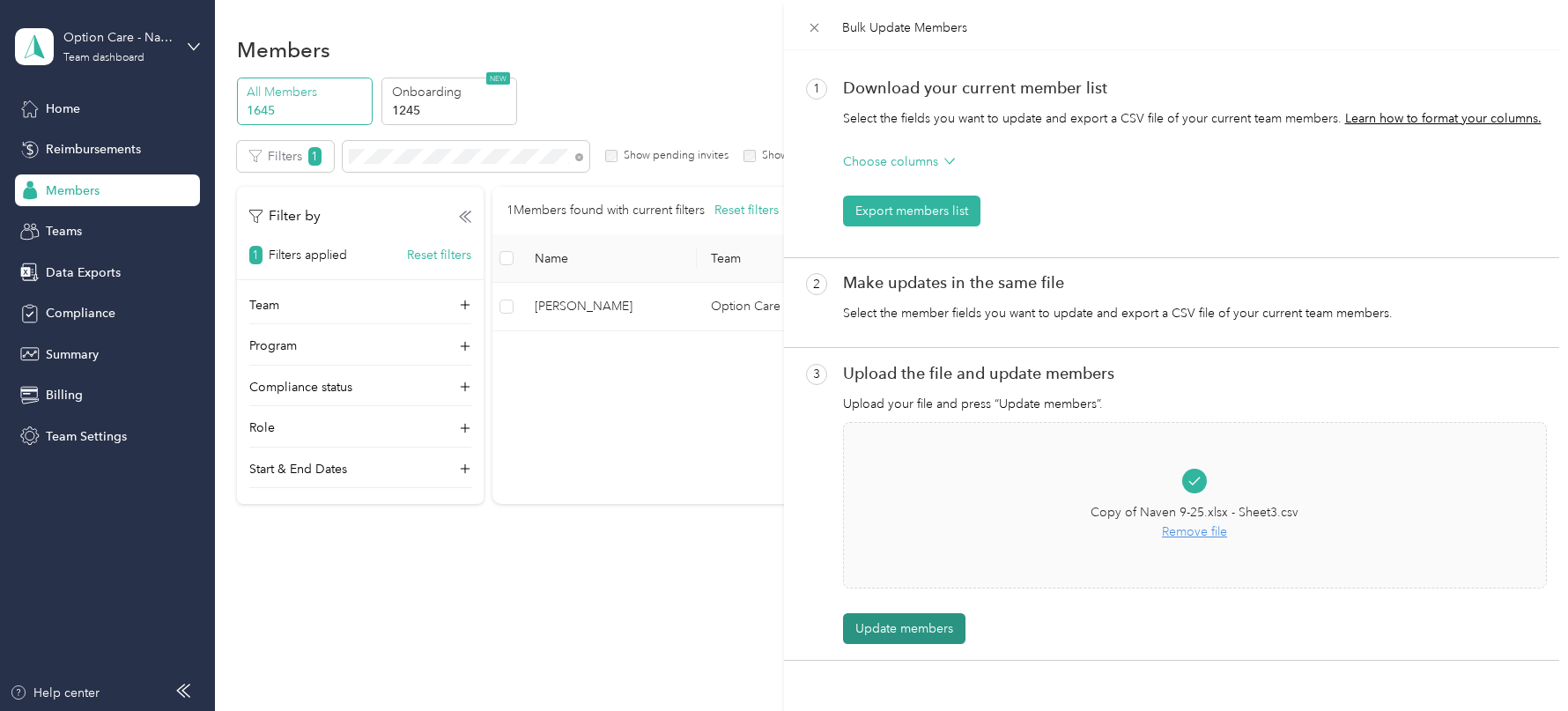
click at [887, 636] on button "Update members" at bounding box center [904, 628] width 122 height 31
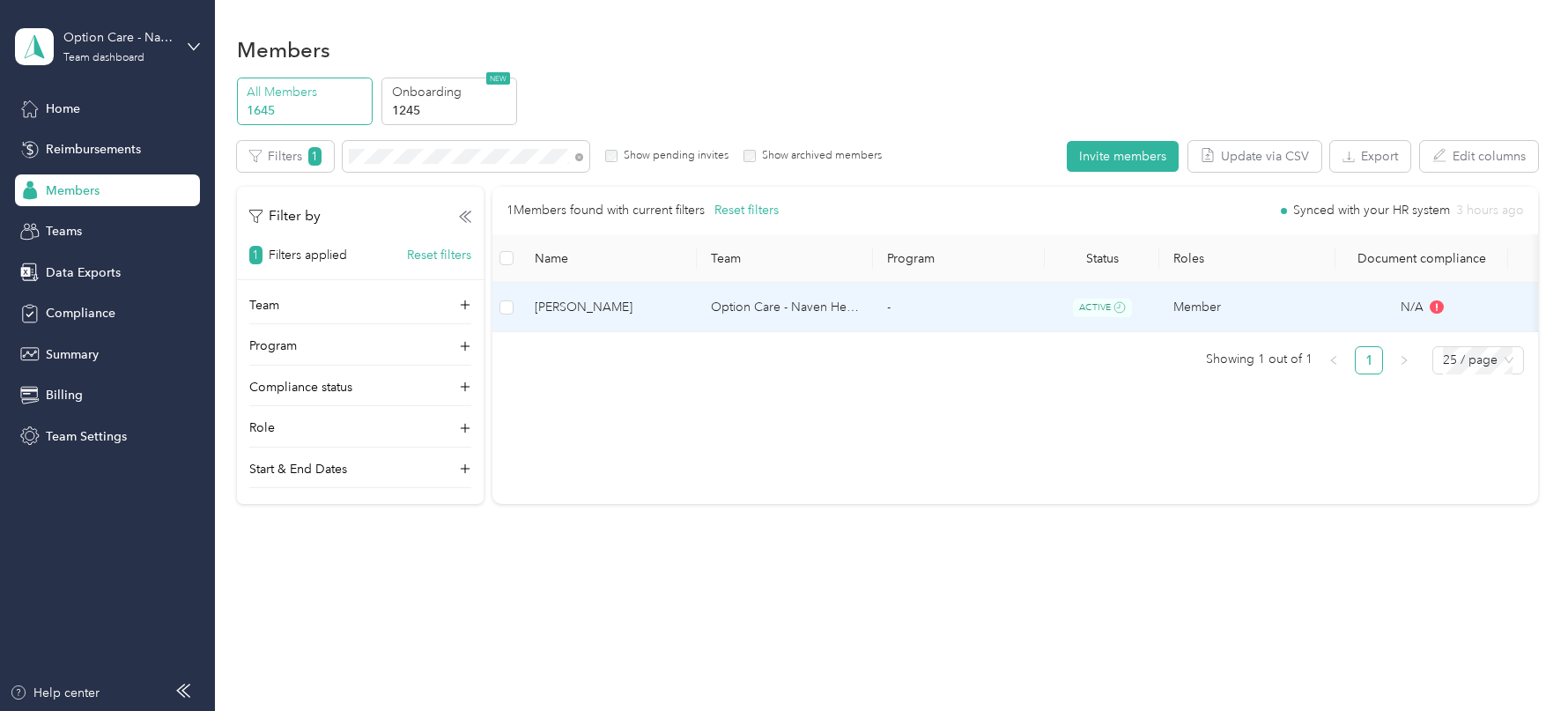
click at [663, 309] on span "[PERSON_NAME]" at bounding box center [608, 307] width 148 height 20
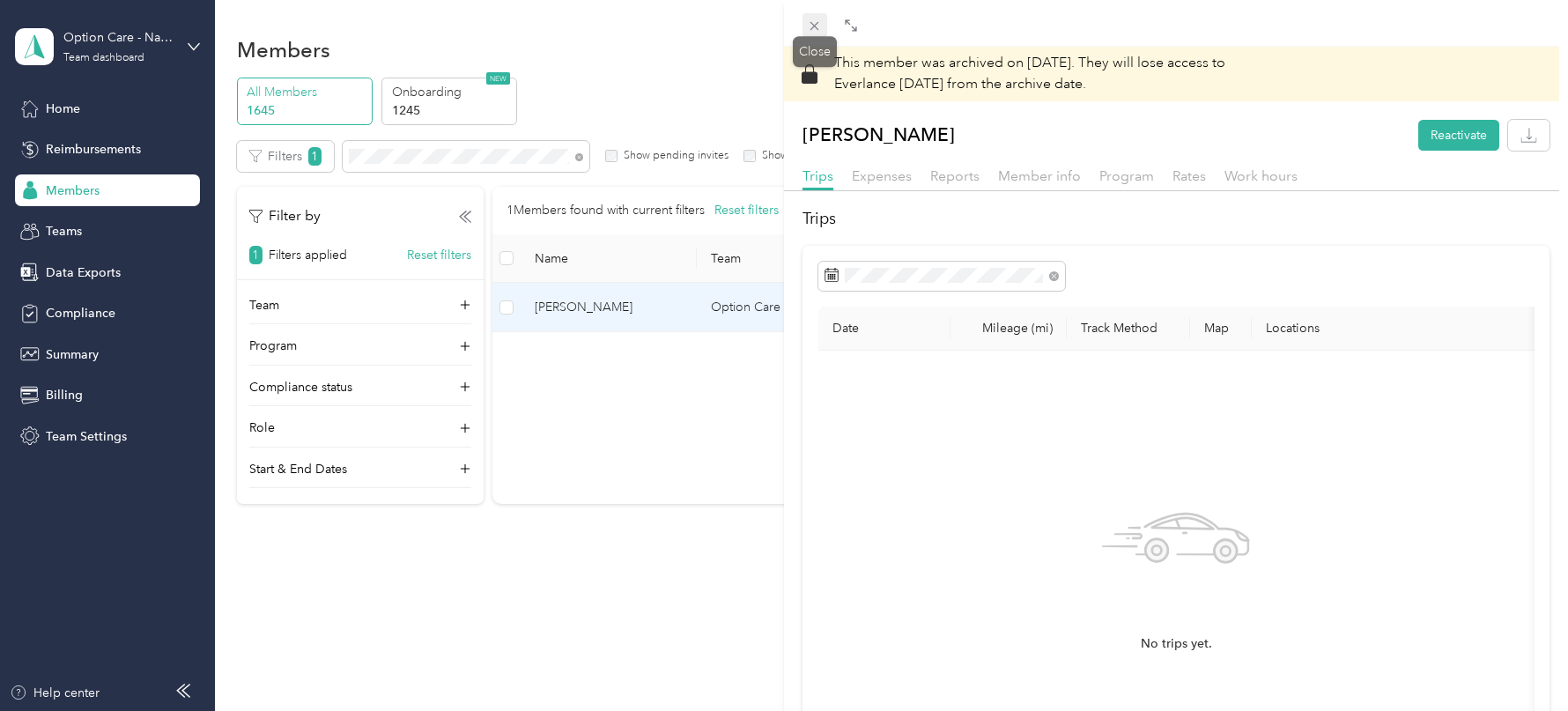
click at [819, 21] on icon at bounding box center [814, 26] width 15 height 15
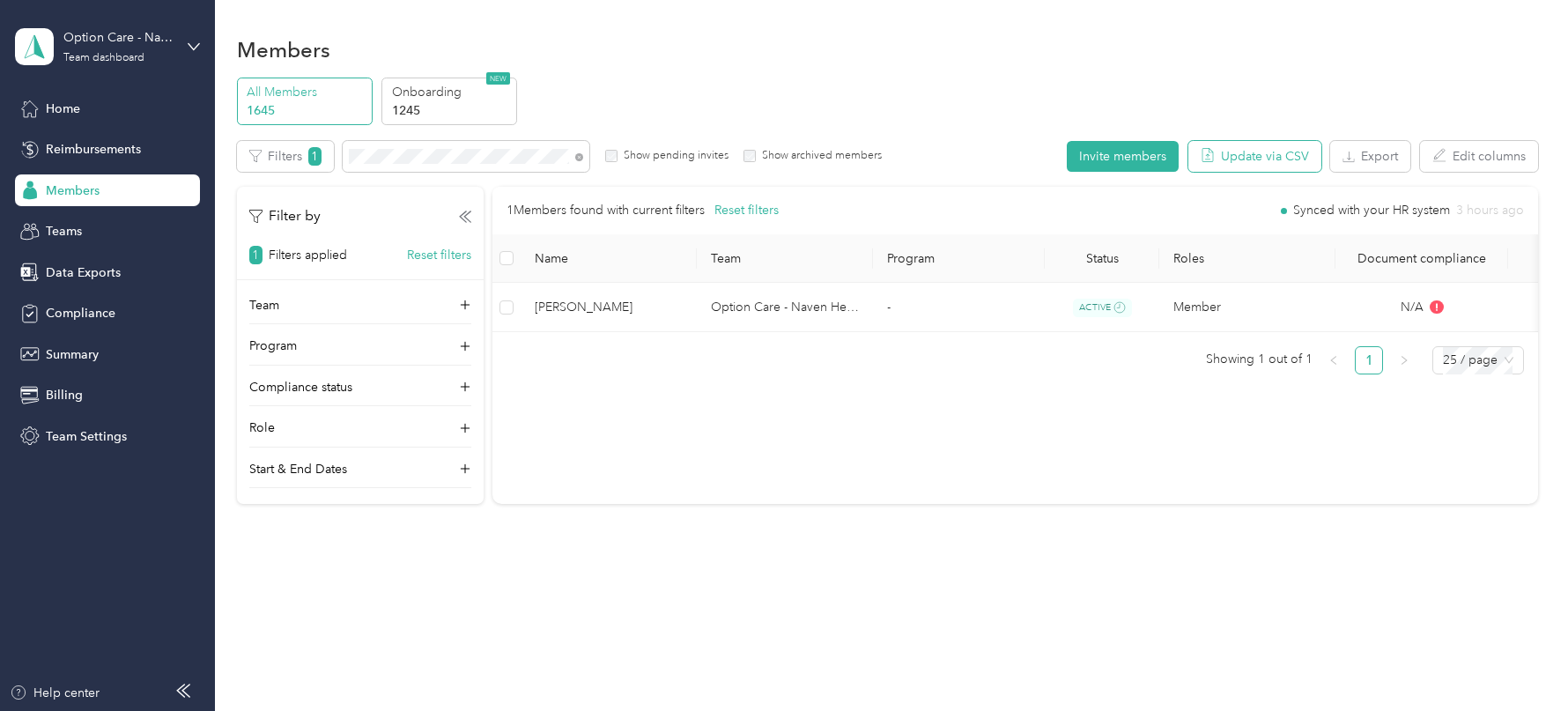
click at [1269, 158] on button "Update via CSV" at bounding box center [1255, 156] width 133 height 31
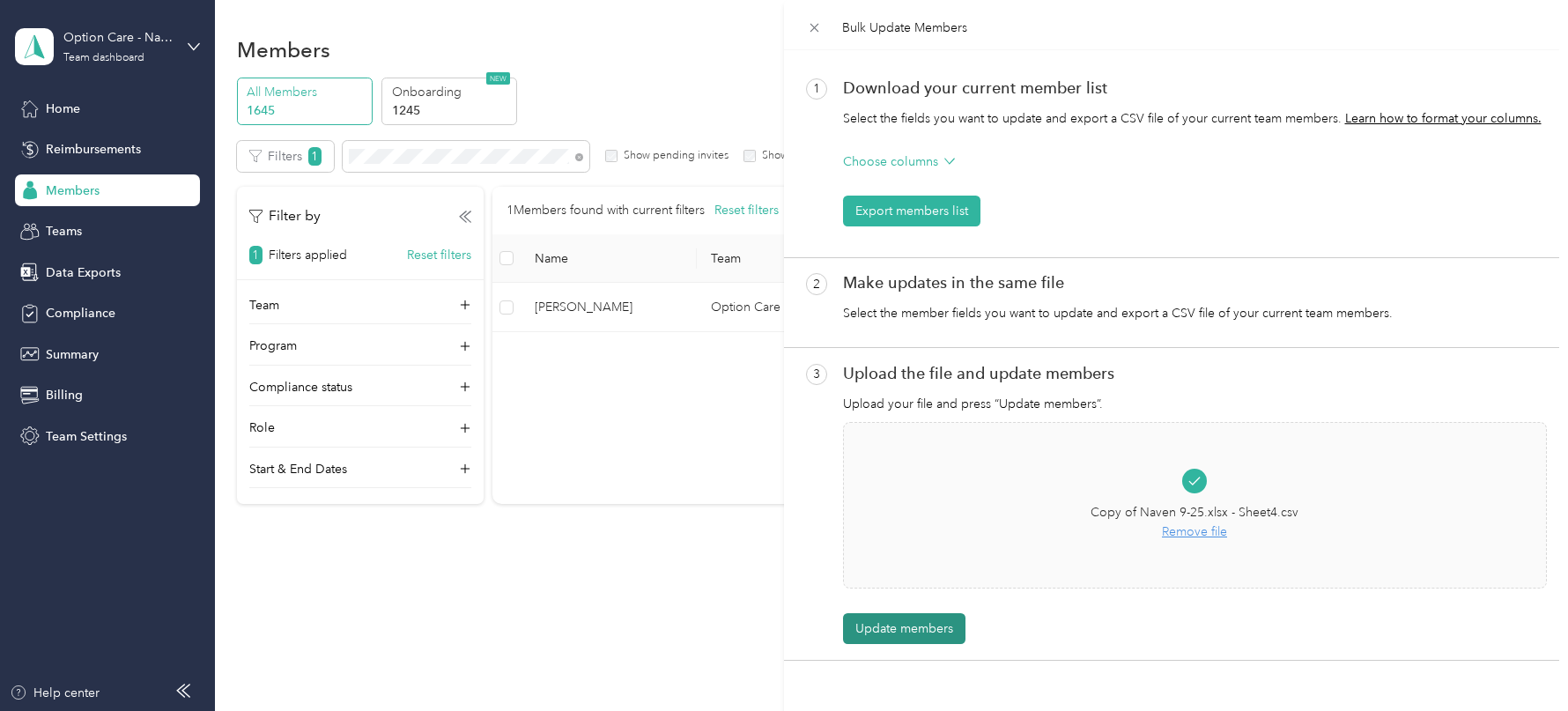
click at [891, 630] on button "Update members" at bounding box center [904, 628] width 122 height 31
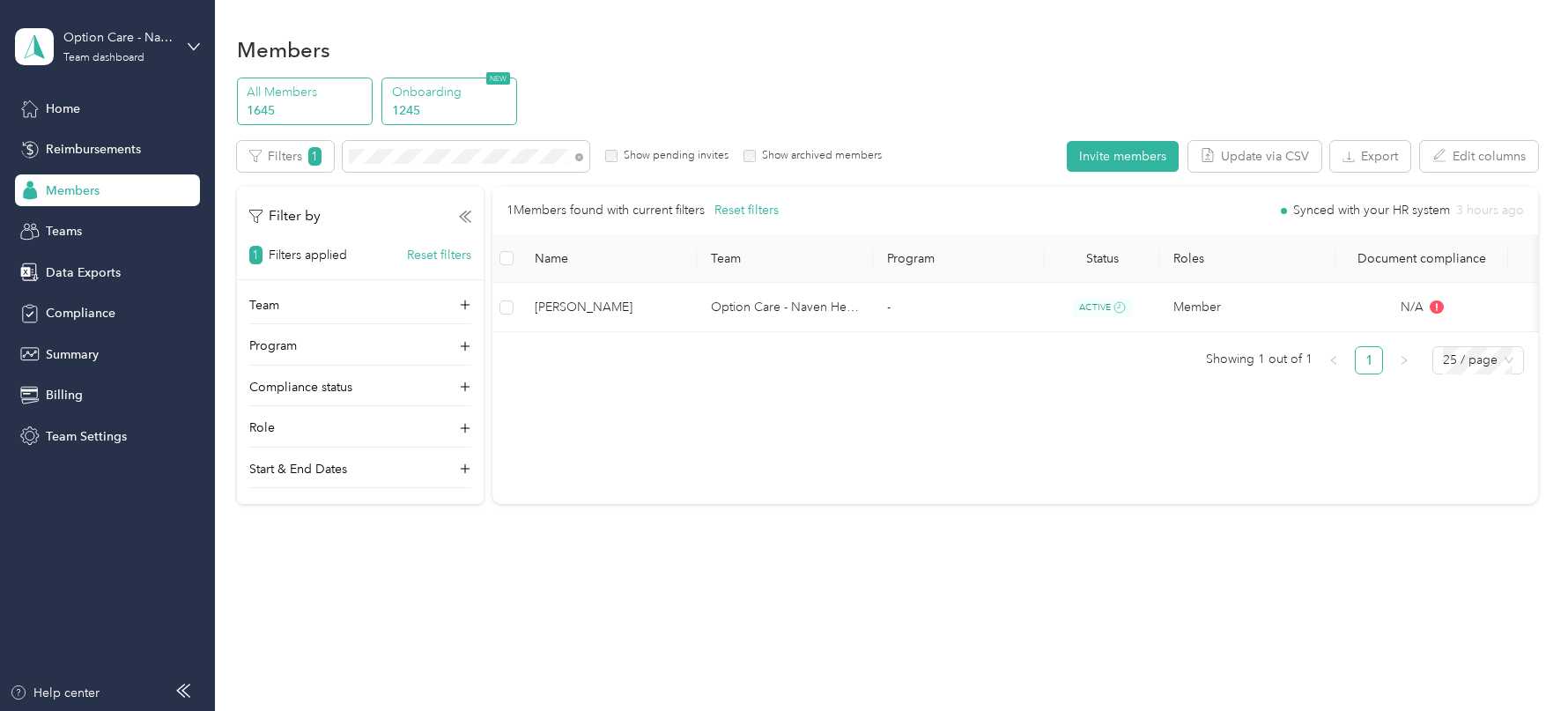
click at [429, 90] on p "Onboarding" at bounding box center [451, 92] width 119 height 19
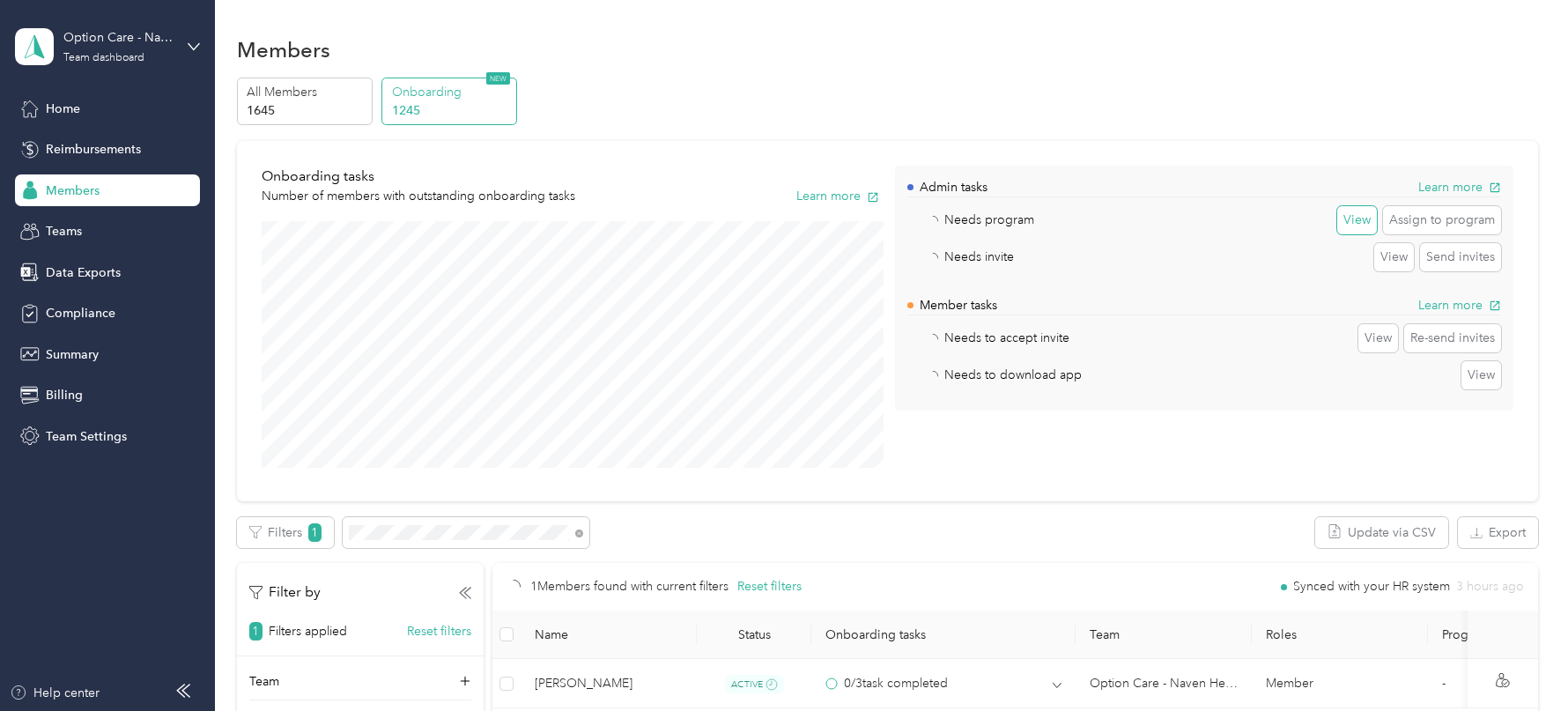
click at [1356, 216] on button "View" at bounding box center [1357, 220] width 40 height 28
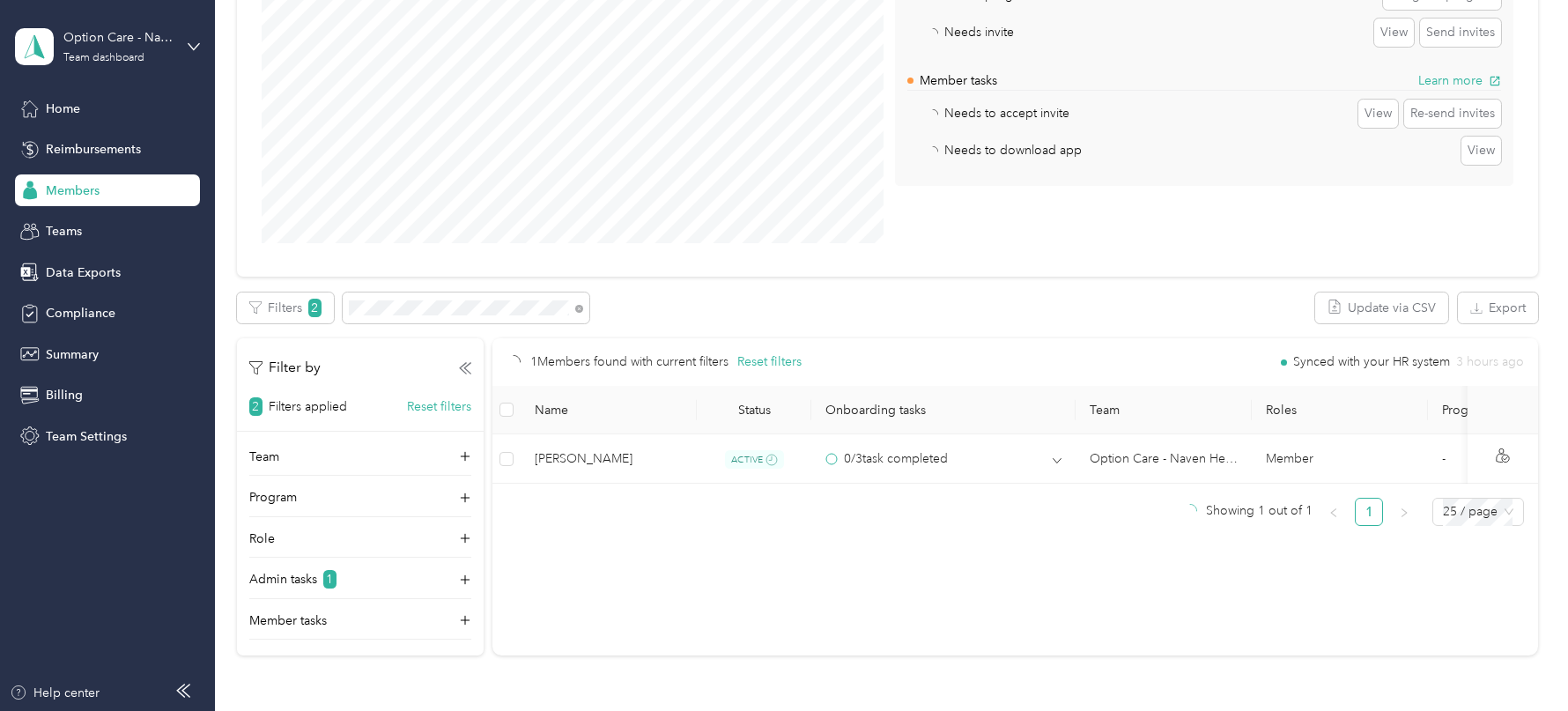
scroll to position [236, 0]
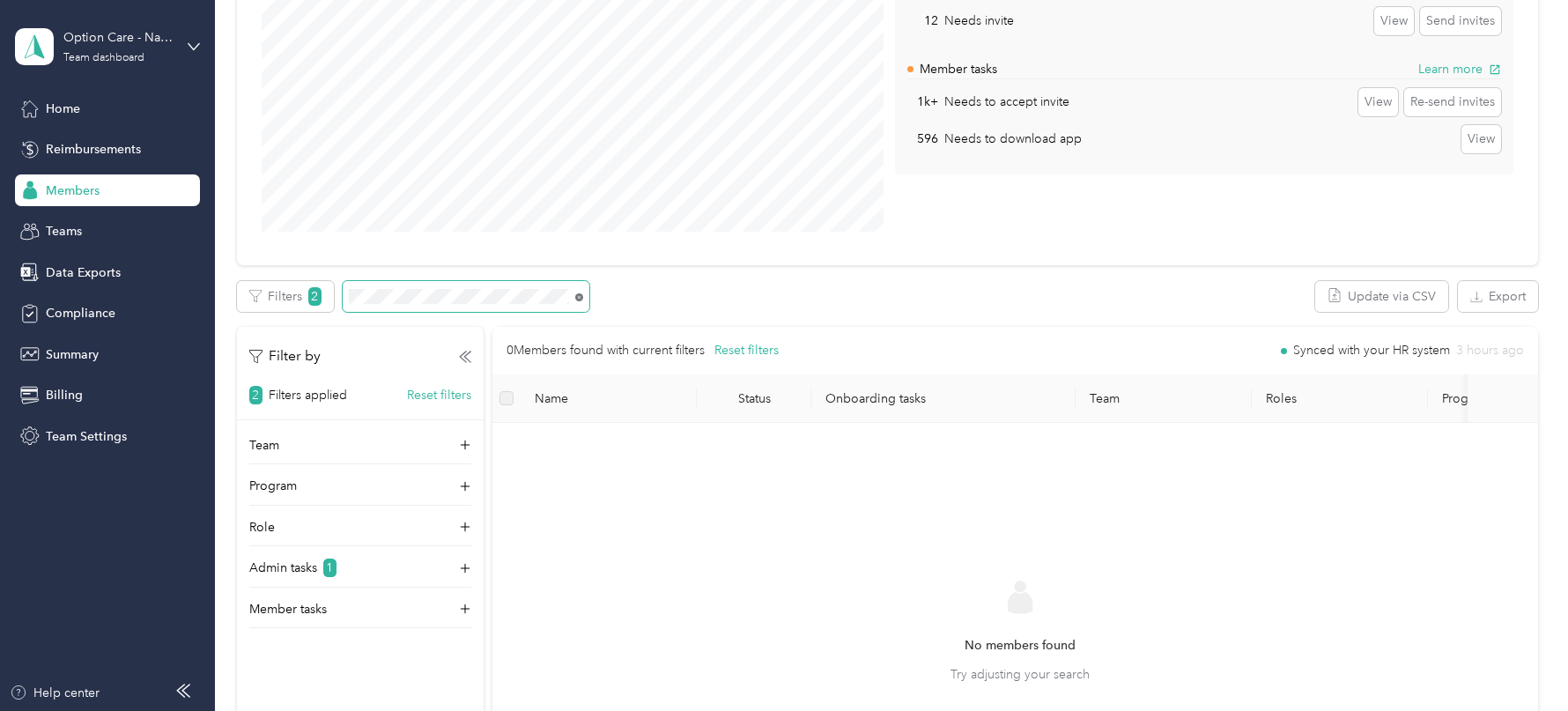
click at [576, 294] on icon at bounding box center [579, 298] width 8 height 8
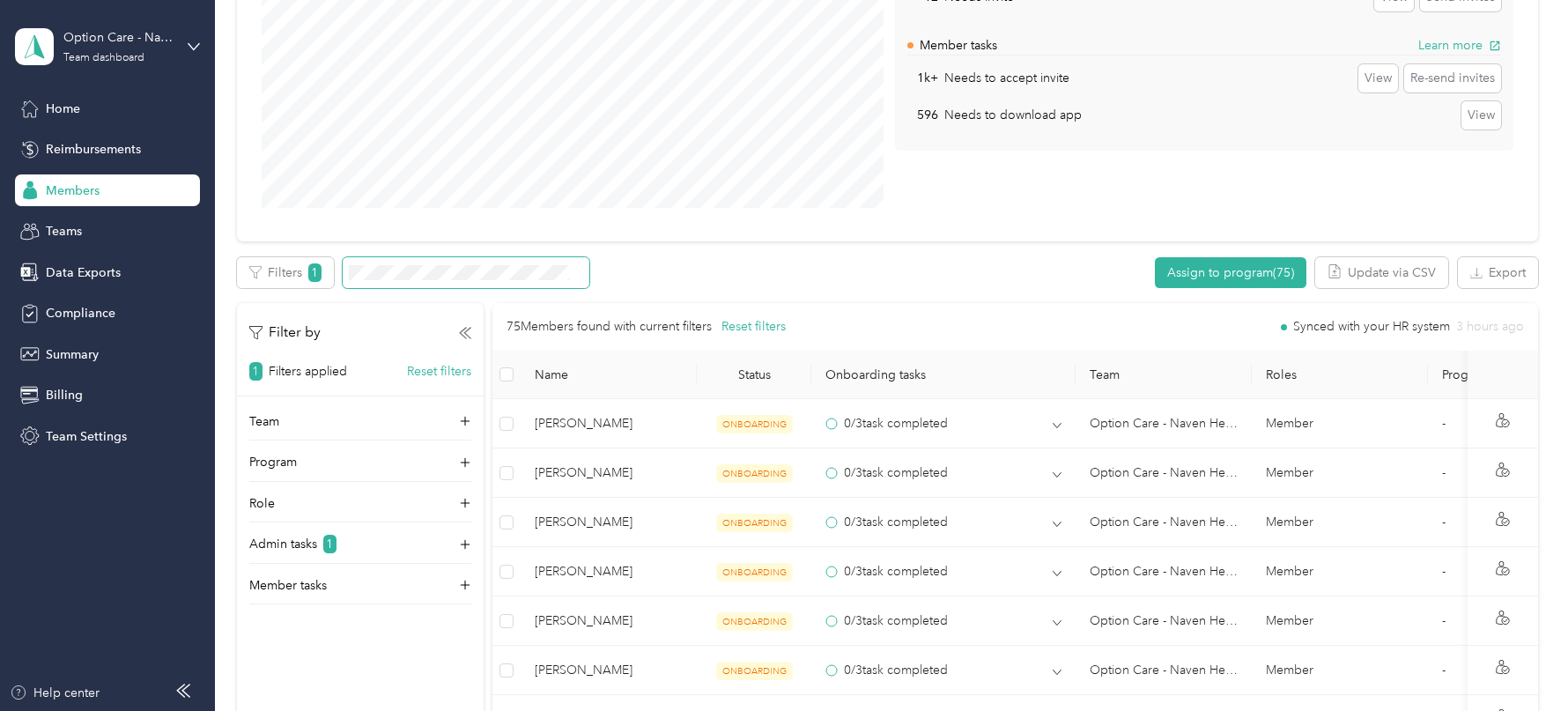
scroll to position [261, 0]
click at [1505, 265] on button "Export" at bounding box center [1498, 272] width 80 height 31
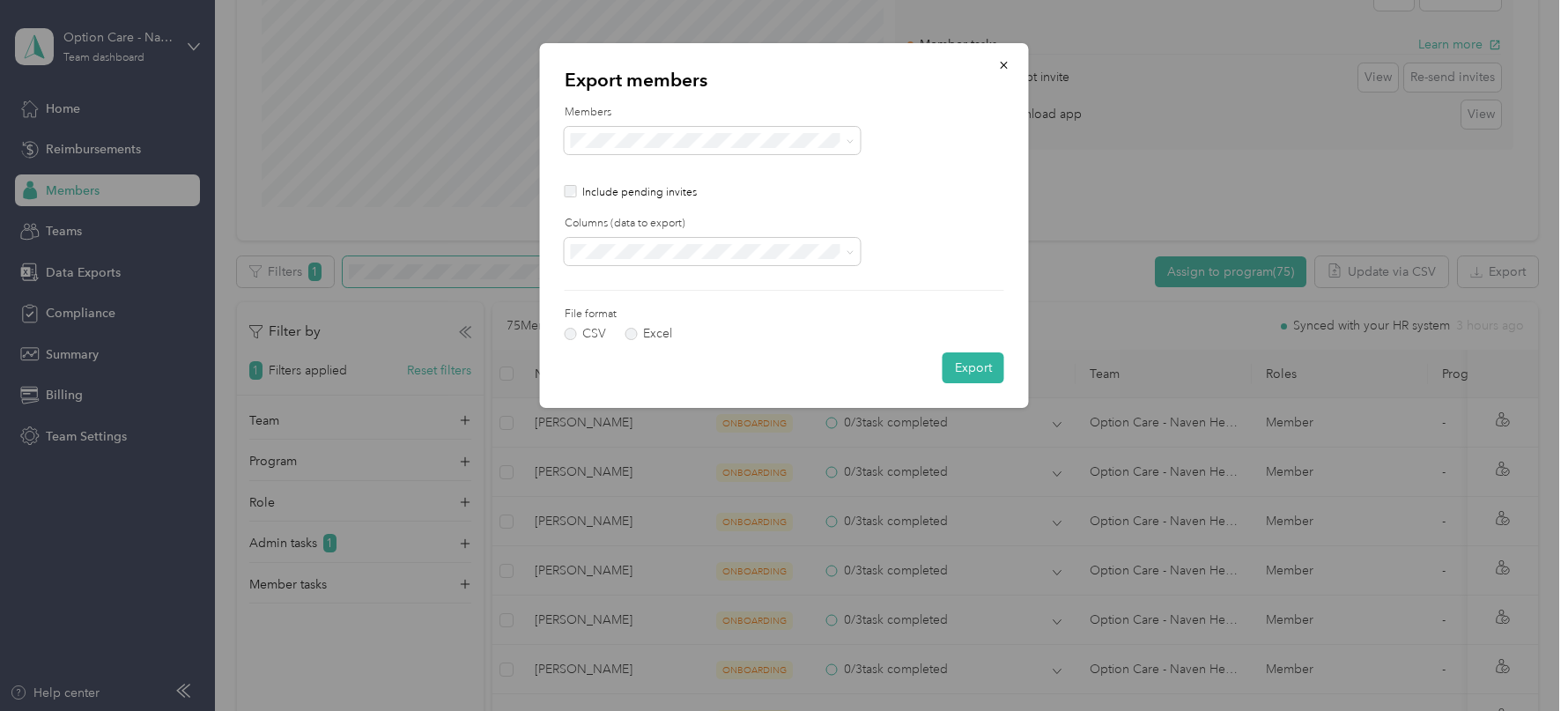
click at [1005, 377] on div "Export members Members Include pending invites Columns (data to export) File fo…" at bounding box center [784, 225] width 489 height 365
click at [989, 372] on button "Export" at bounding box center [974, 368] width 62 height 31
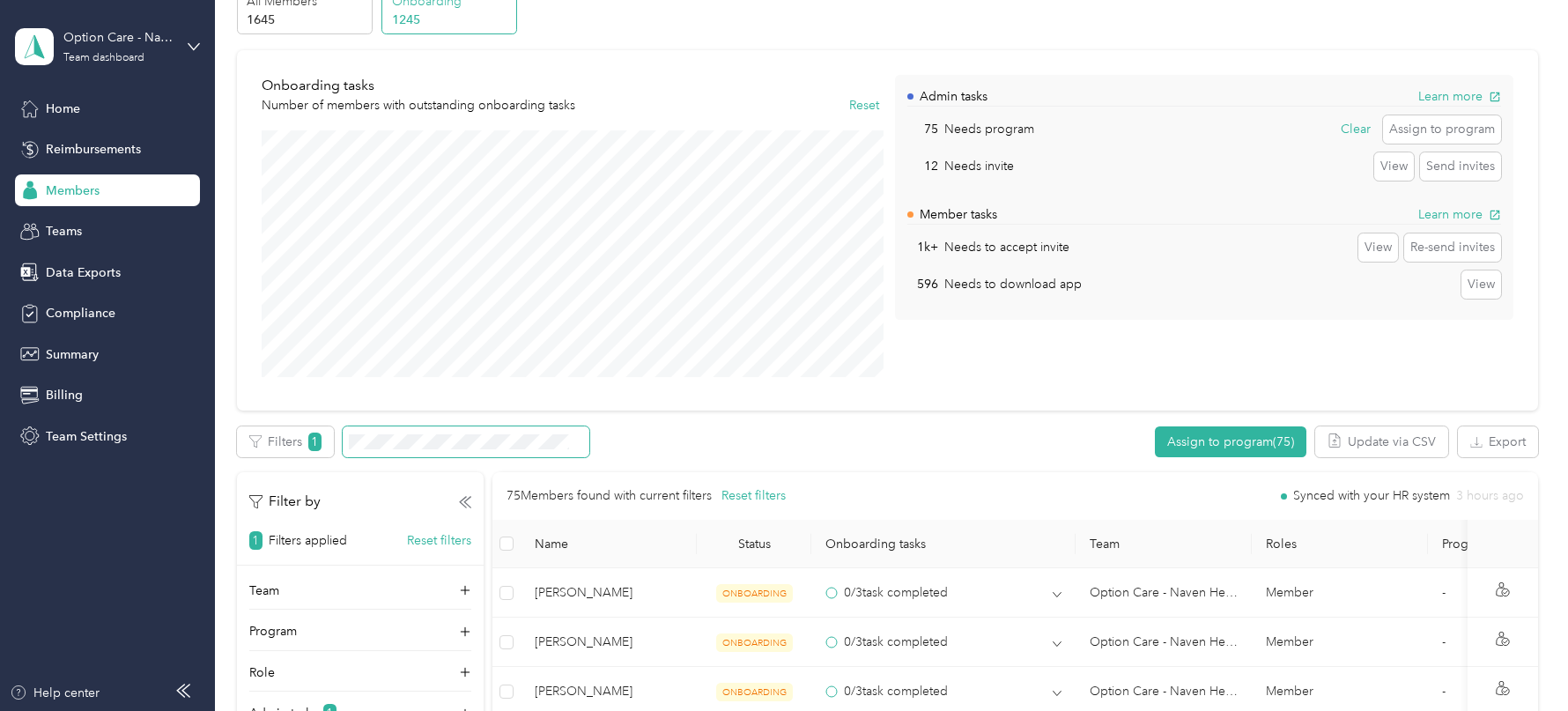
scroll to position [0, 0]
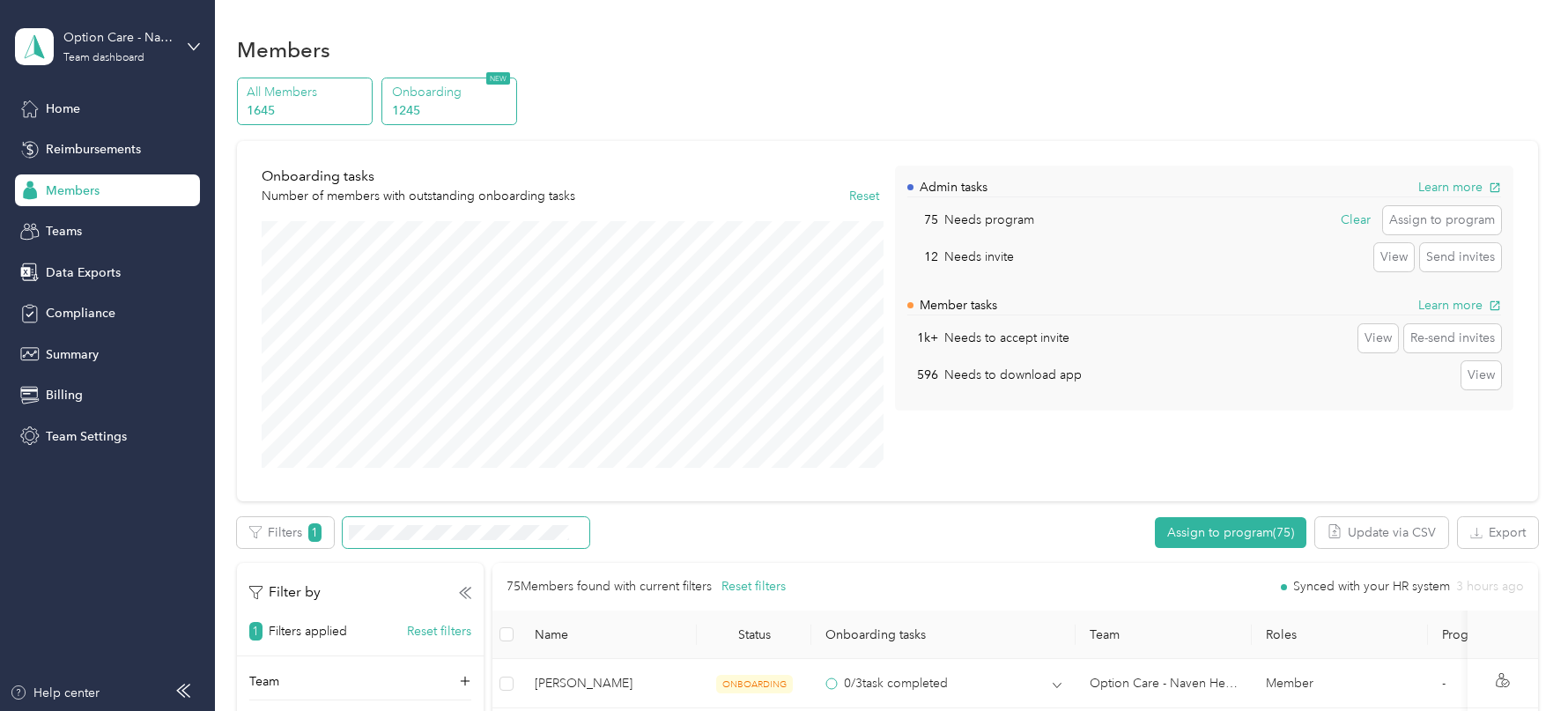
click at [326, 93] on p "All Members" at bounding box center [306, 92] width 119 height 19
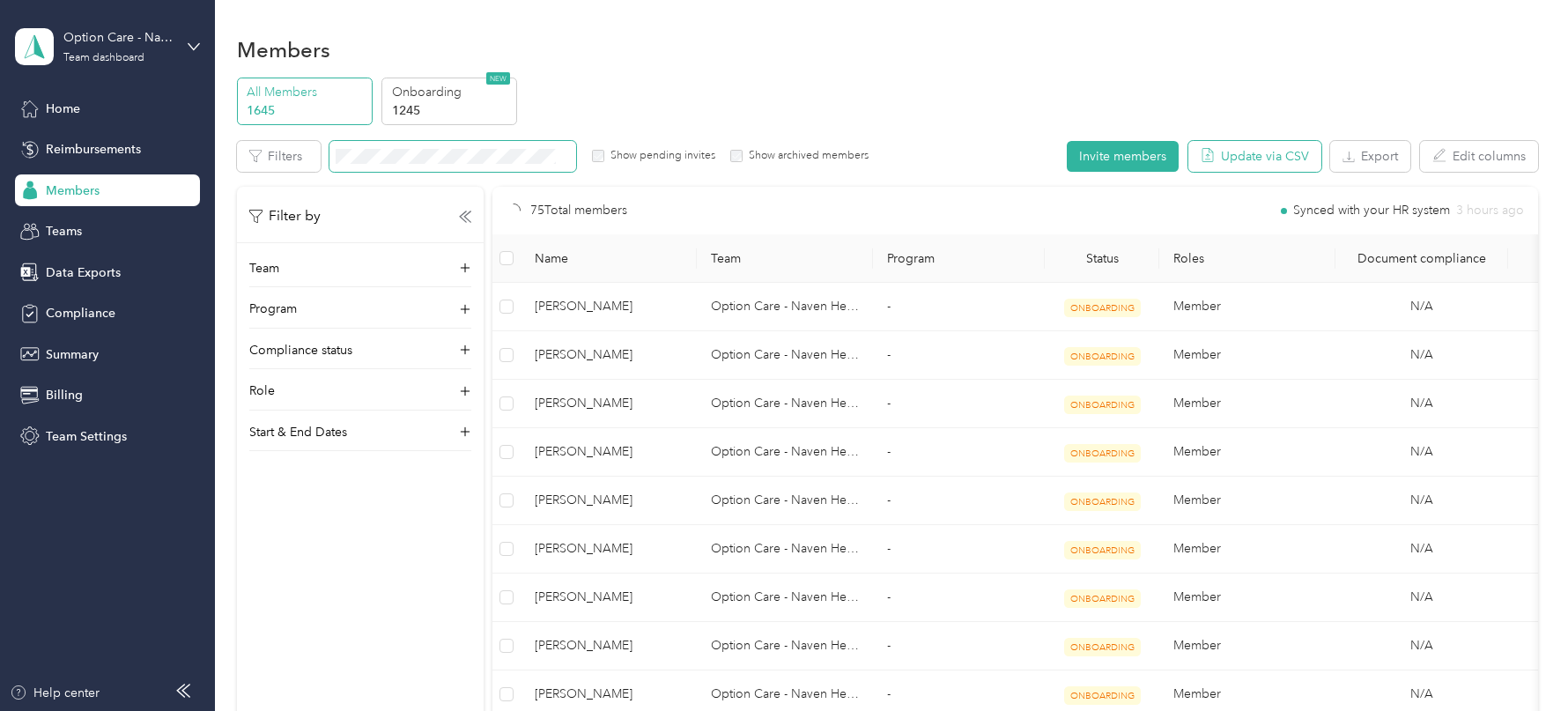
click at [1278, 157] on button "Update via CSV" at bounding box center [1255, 156] width 133 height 31
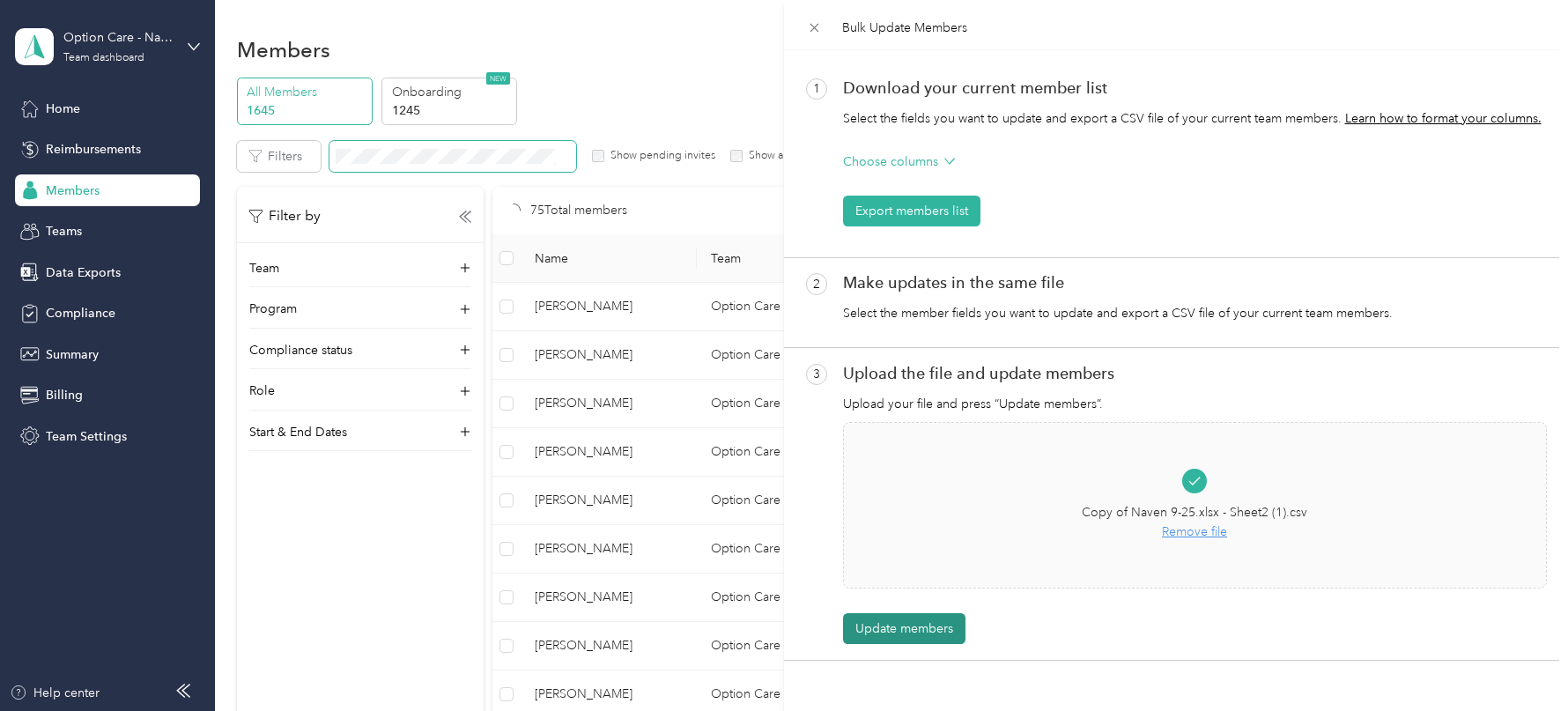
click at [921, 634] on button "Update members" at bounding box center [904, 628] width 122 height 31
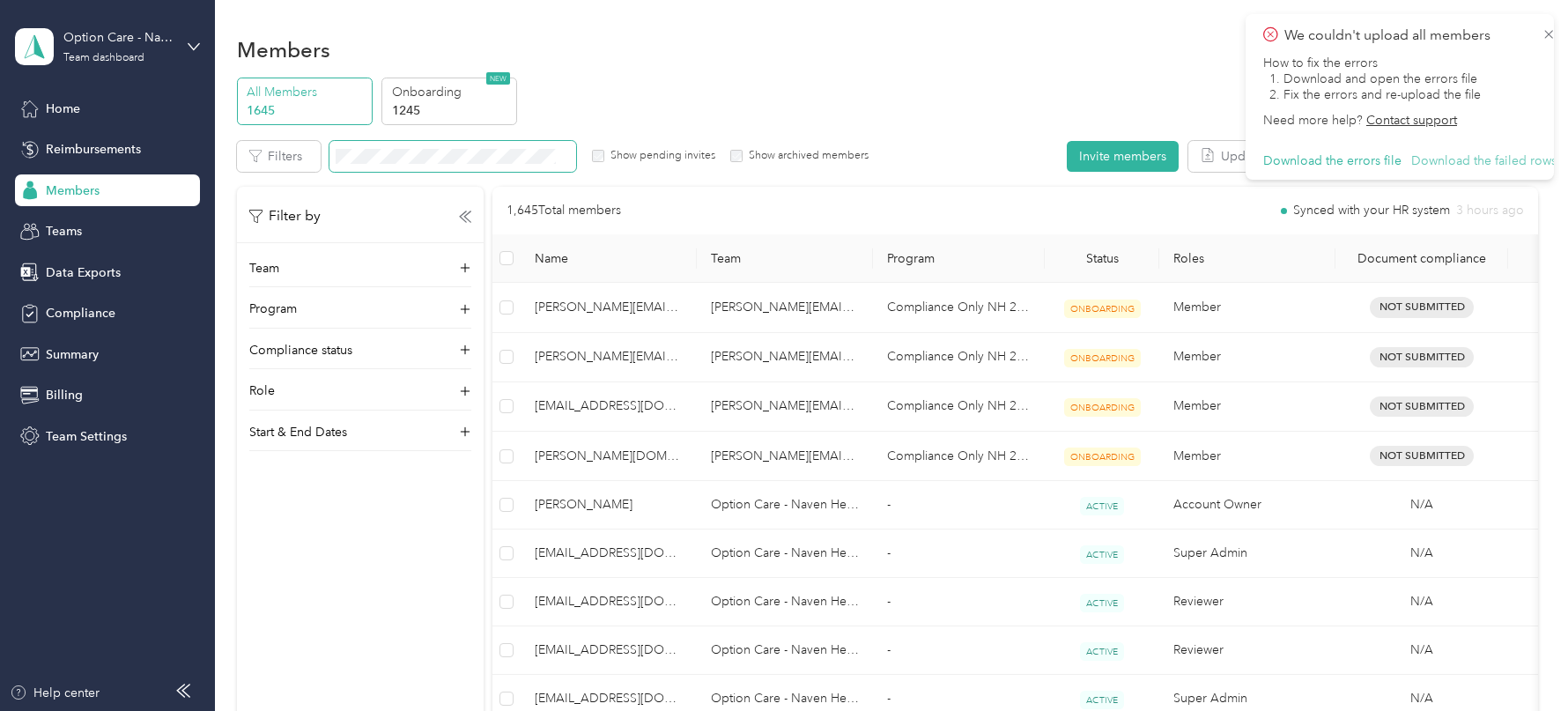
click at [1490, 160] on button "Download the failed rows" at bounding box center [1484, 160] width 146 height 16
click at [130, 431] on div "Team Settings" at bounding box center [107, 437] width 185 height 32
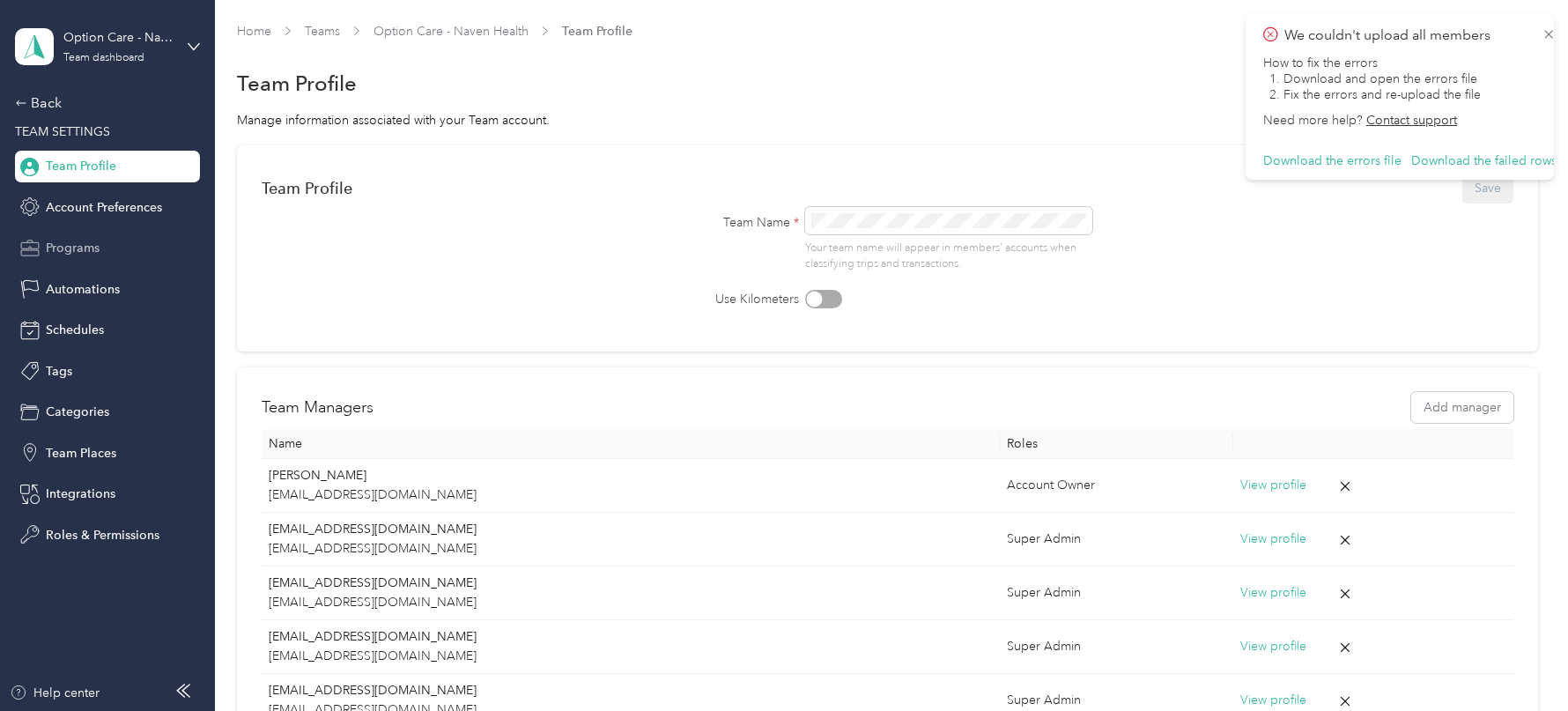
click at [101, 254] on div "Programs" at bounding box center [107, 248] width 185 height 32
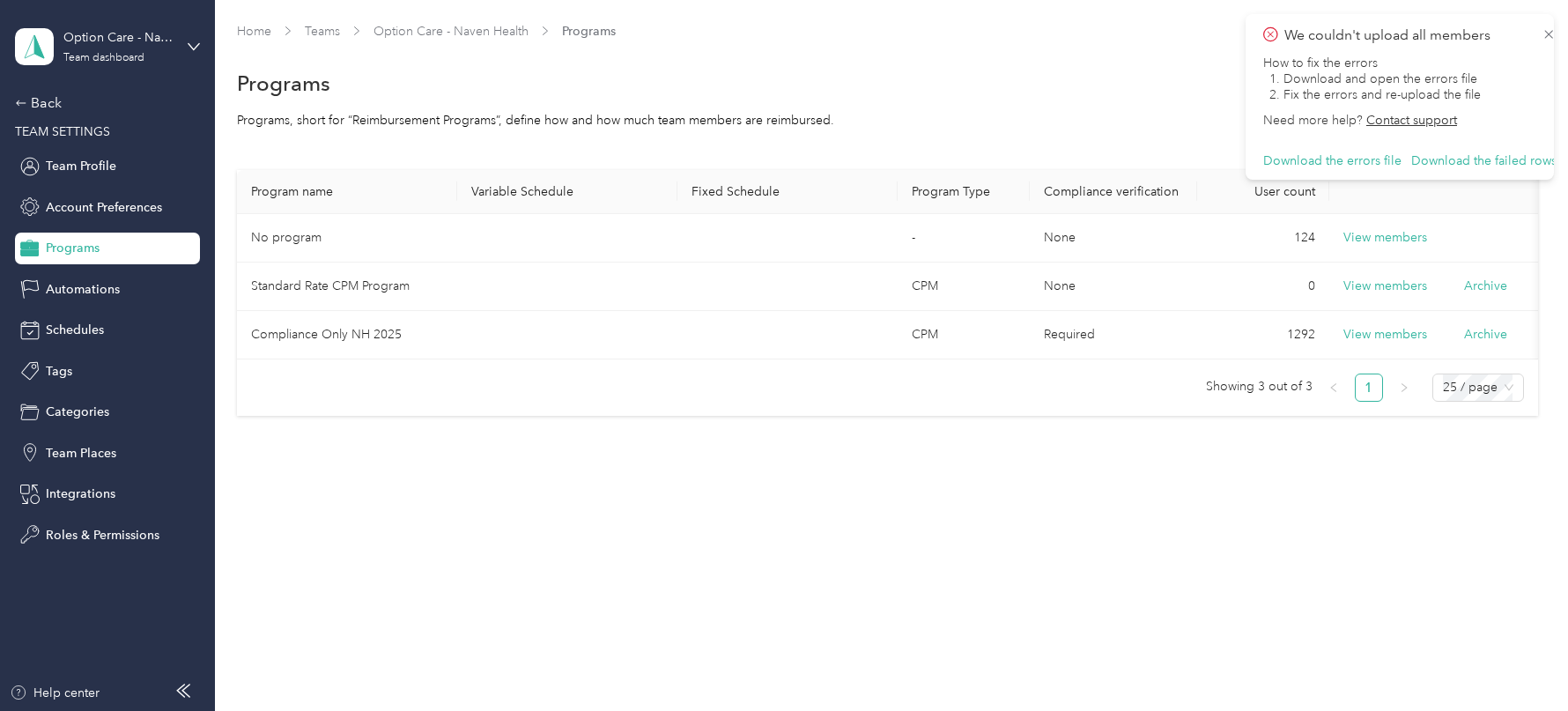
click at [1533, 28] on span "We couldn't upload all members" at bounding box center [1410, 35] width 294 height 22
click at [1546, 30] on icon at bounding box center [1548, 34] width 14 height 16
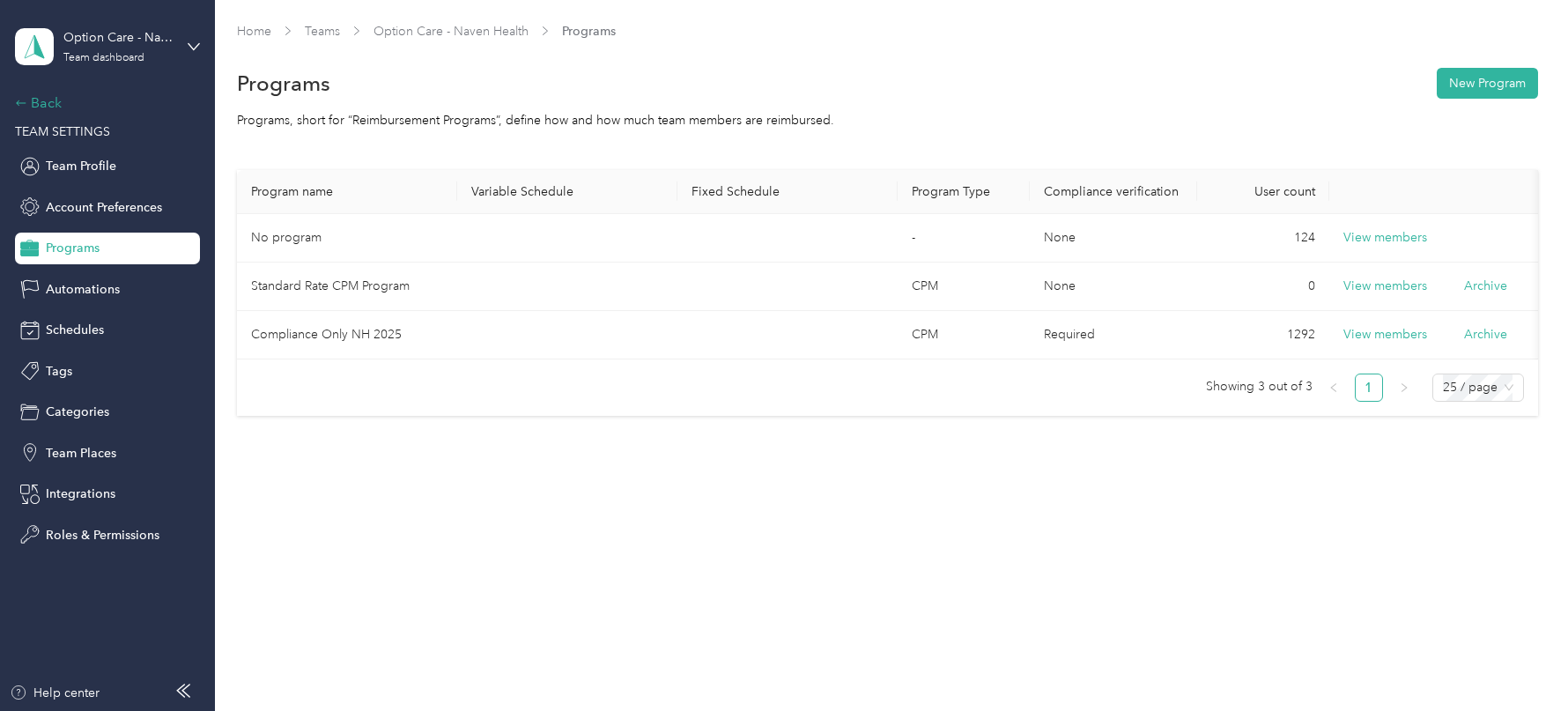
click at [49, 103] on div "Back" at bounding box center [103, 103] width 176 height 21
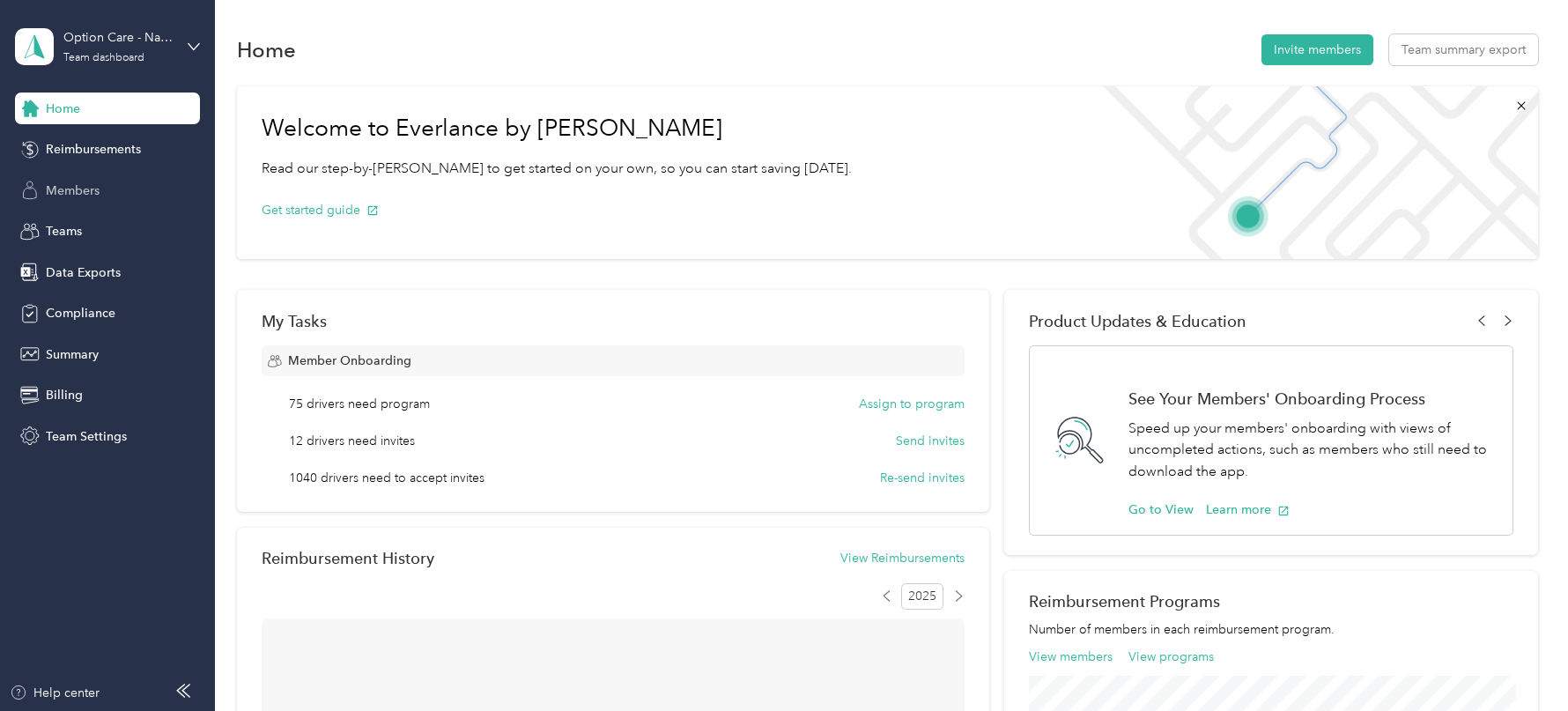
click at [72, 199] on span "Members" at bounding box center [73, 191] width 54 height 19
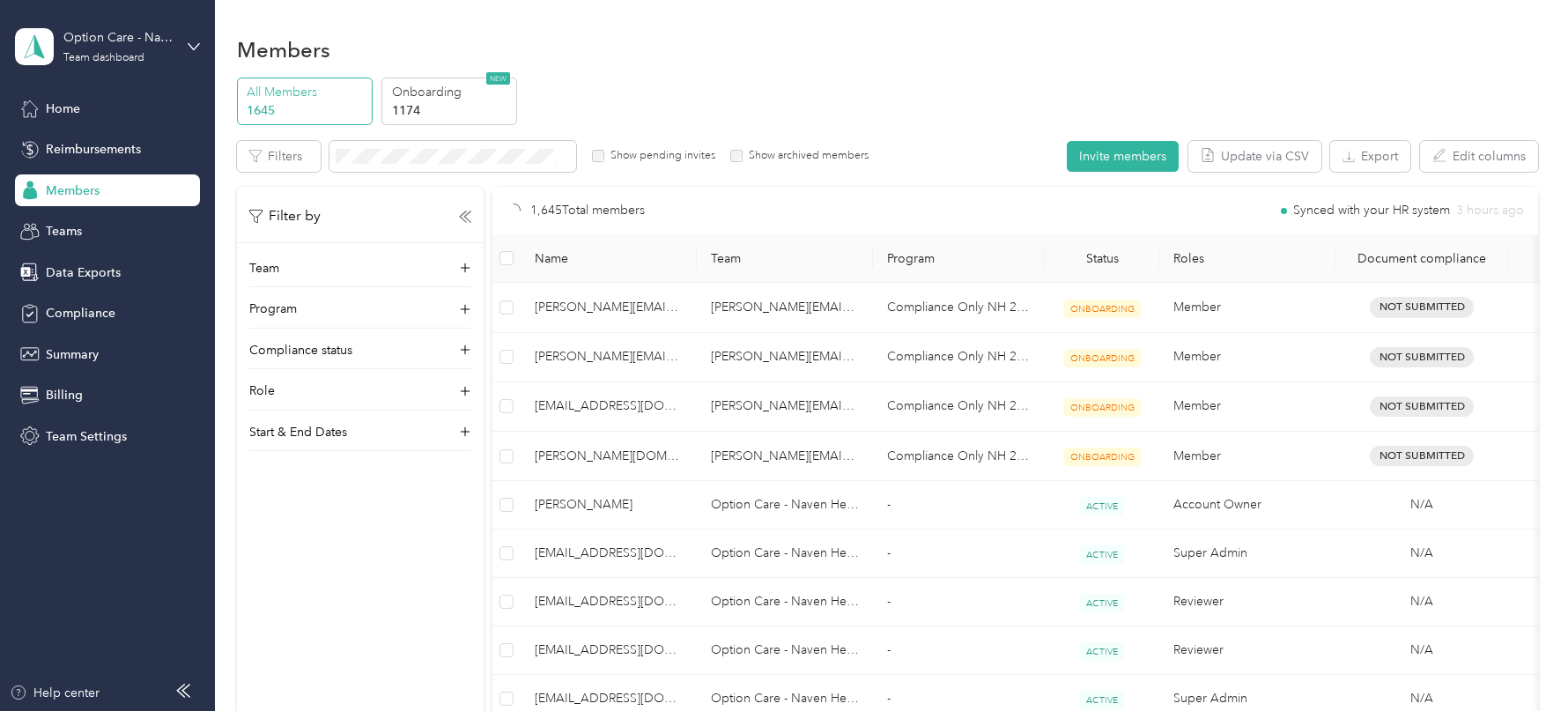
click at [1250, 162] on button "Update via CSV" at bounding box center [1255, 156] width 133 height 31
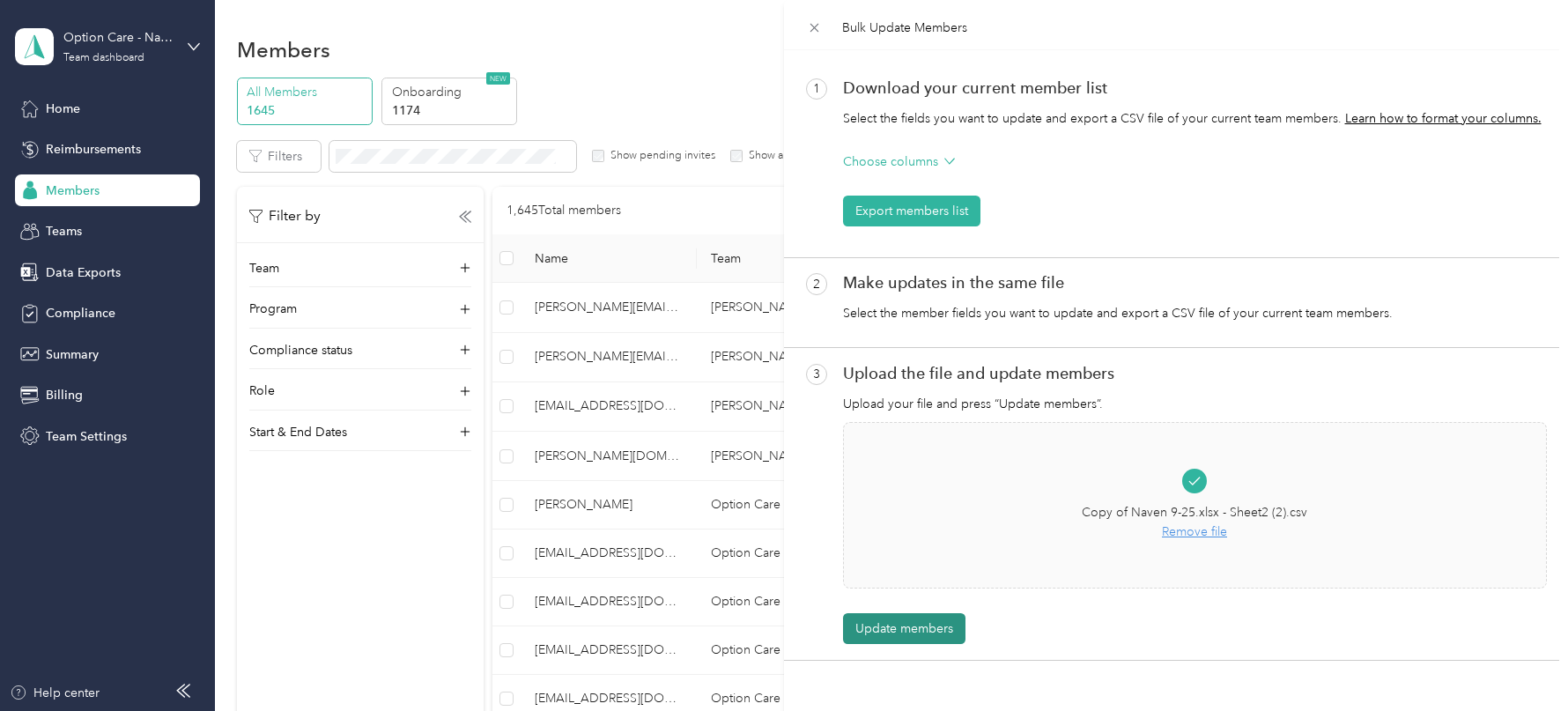
click at [908, 629] on button "Update members" at bounding box center [904, 628] width 122 height 31
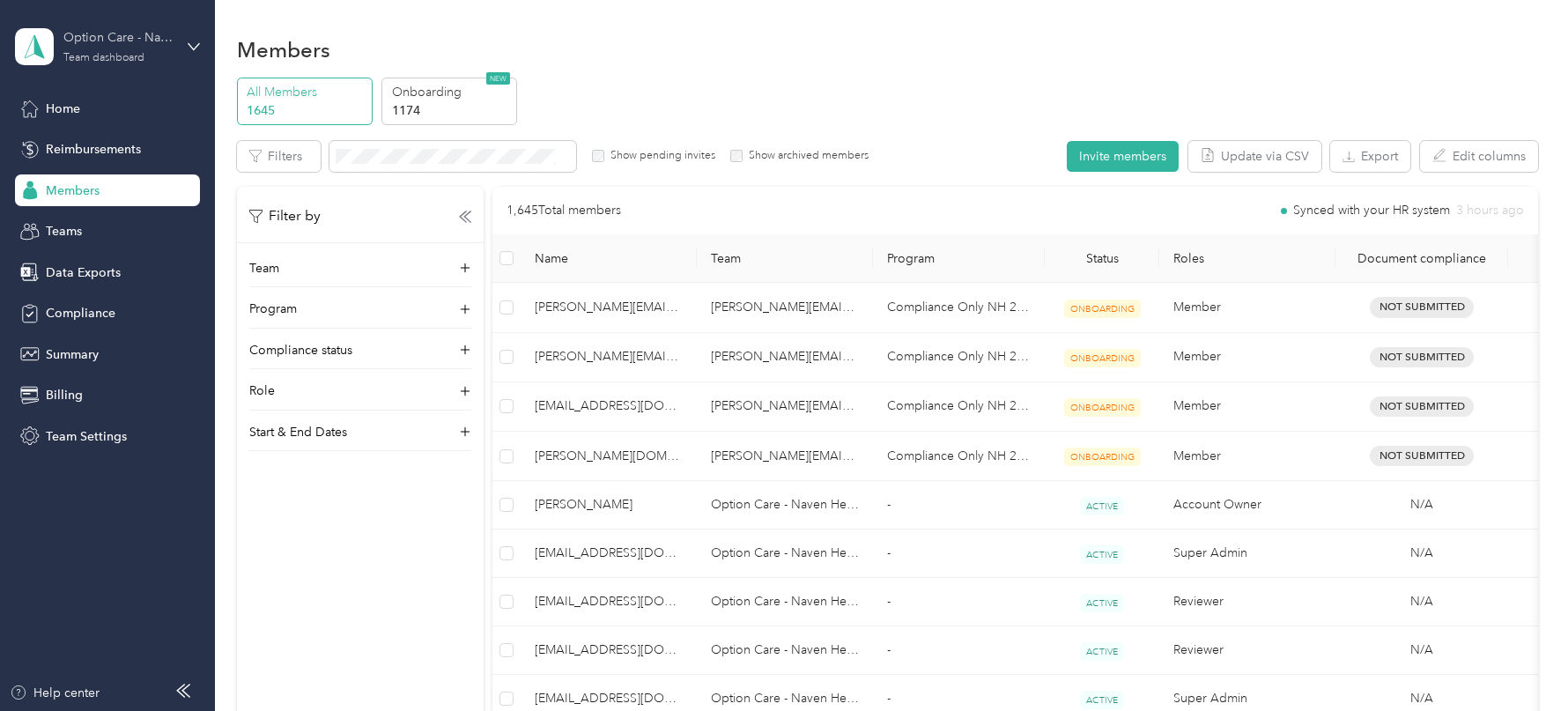
click at [139, 34] on div "Option Care - Naven Health" at bounding box center [118, 37] width 110 height 19
click at [104, 230] on div "Log out" at bounding box center [200, 225] width 346 height 31
